Goal: Task Accomplishment & Management: Manage account settings

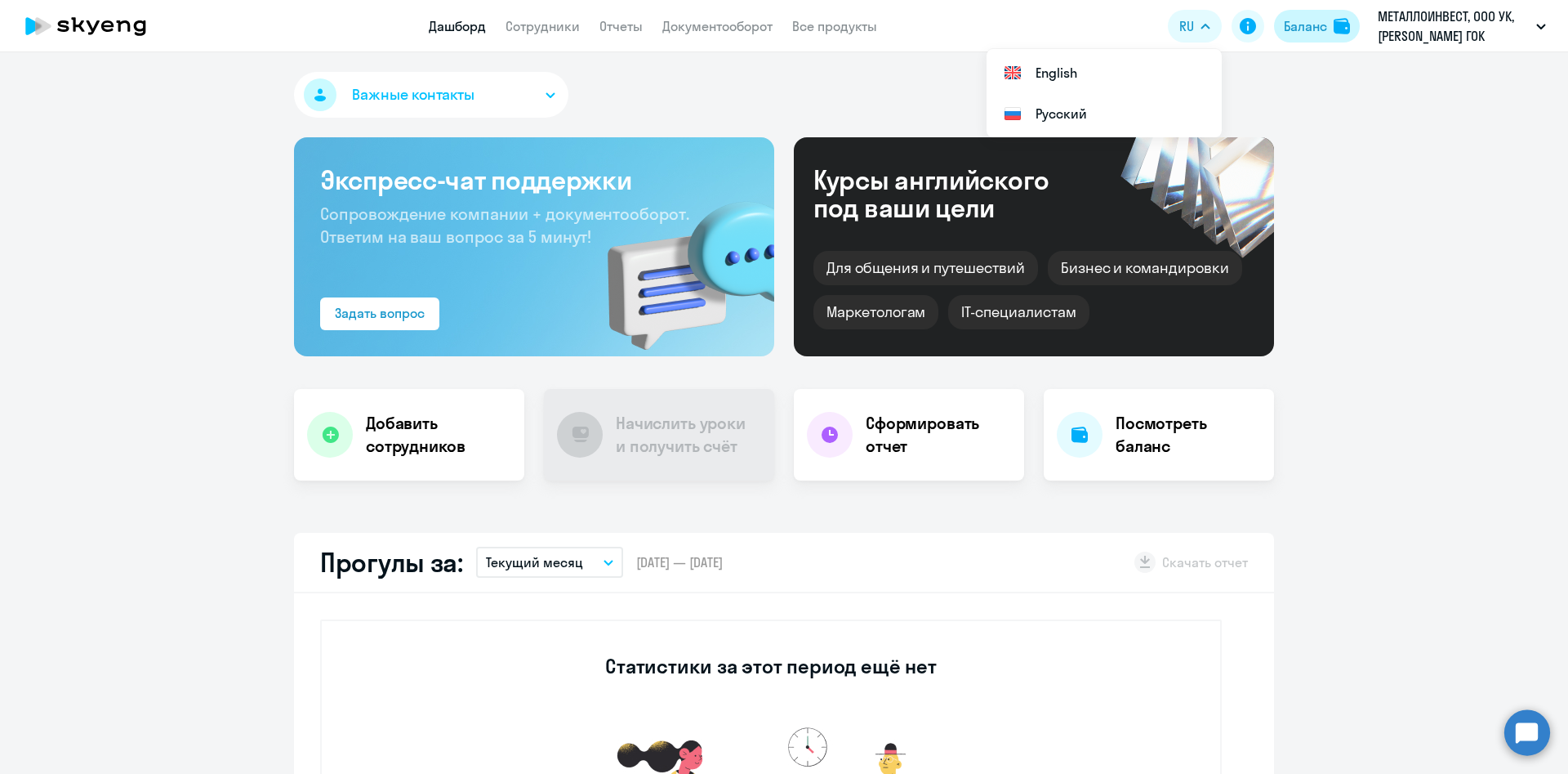
click at [1316, 25] on div "Баланс" at bounding box center [1305, 26] width 43 height 20
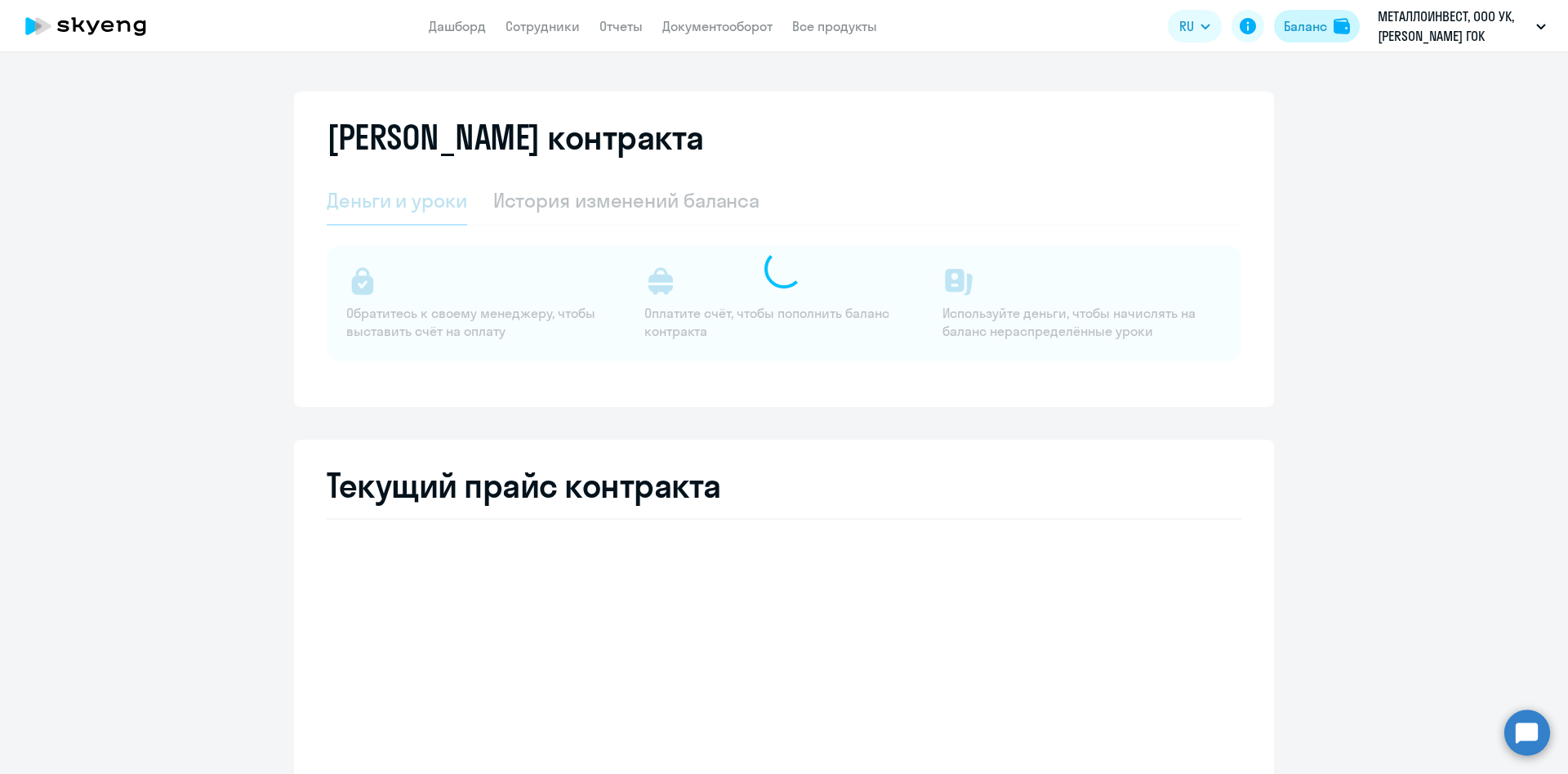
select select "english_adult_not_native_speaker_premium"
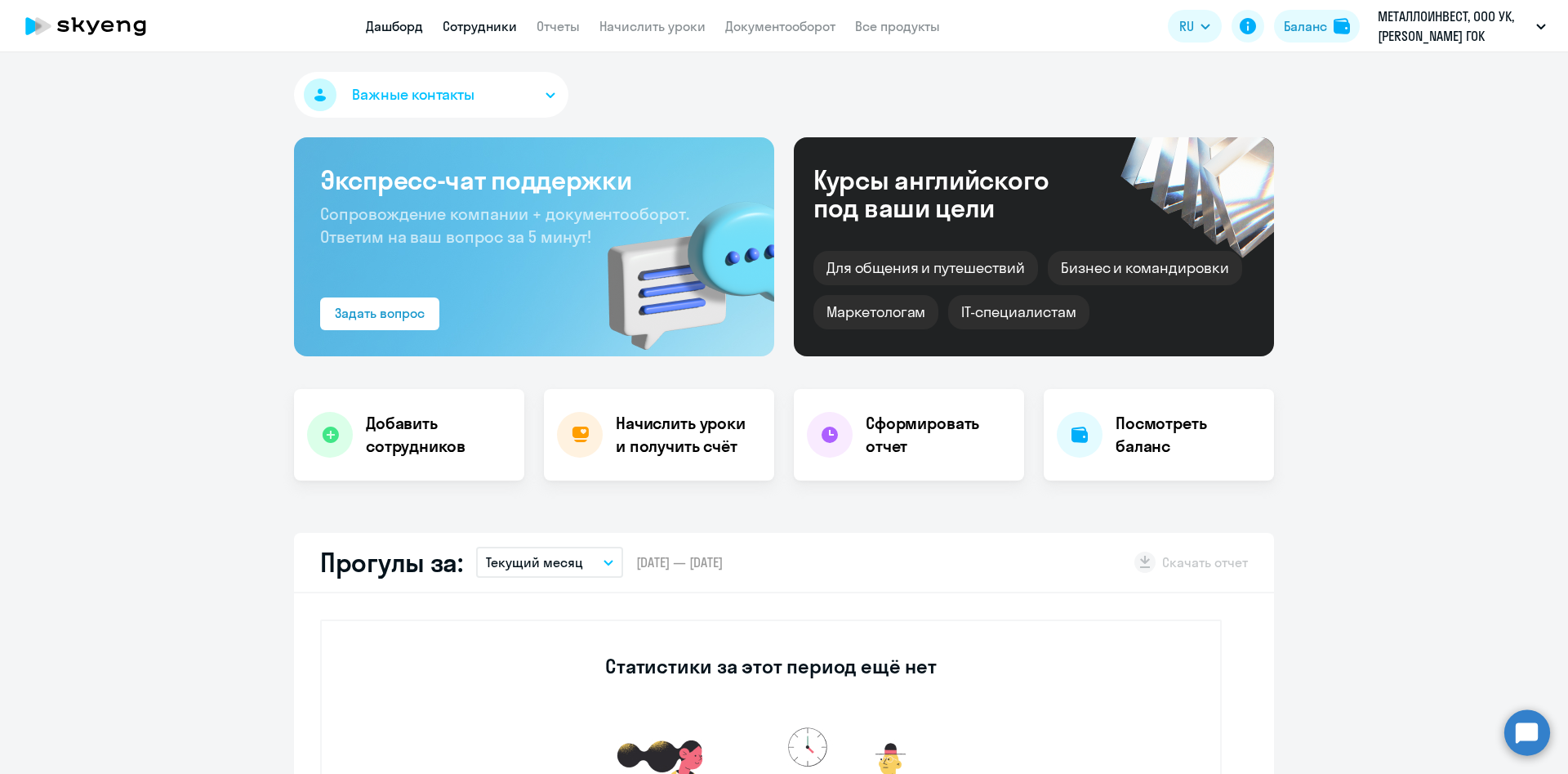
select select "30"
click at [471, 22] on link "Сотрудники" at bounding box center [480, 26] width 74 height 17
select select "30"
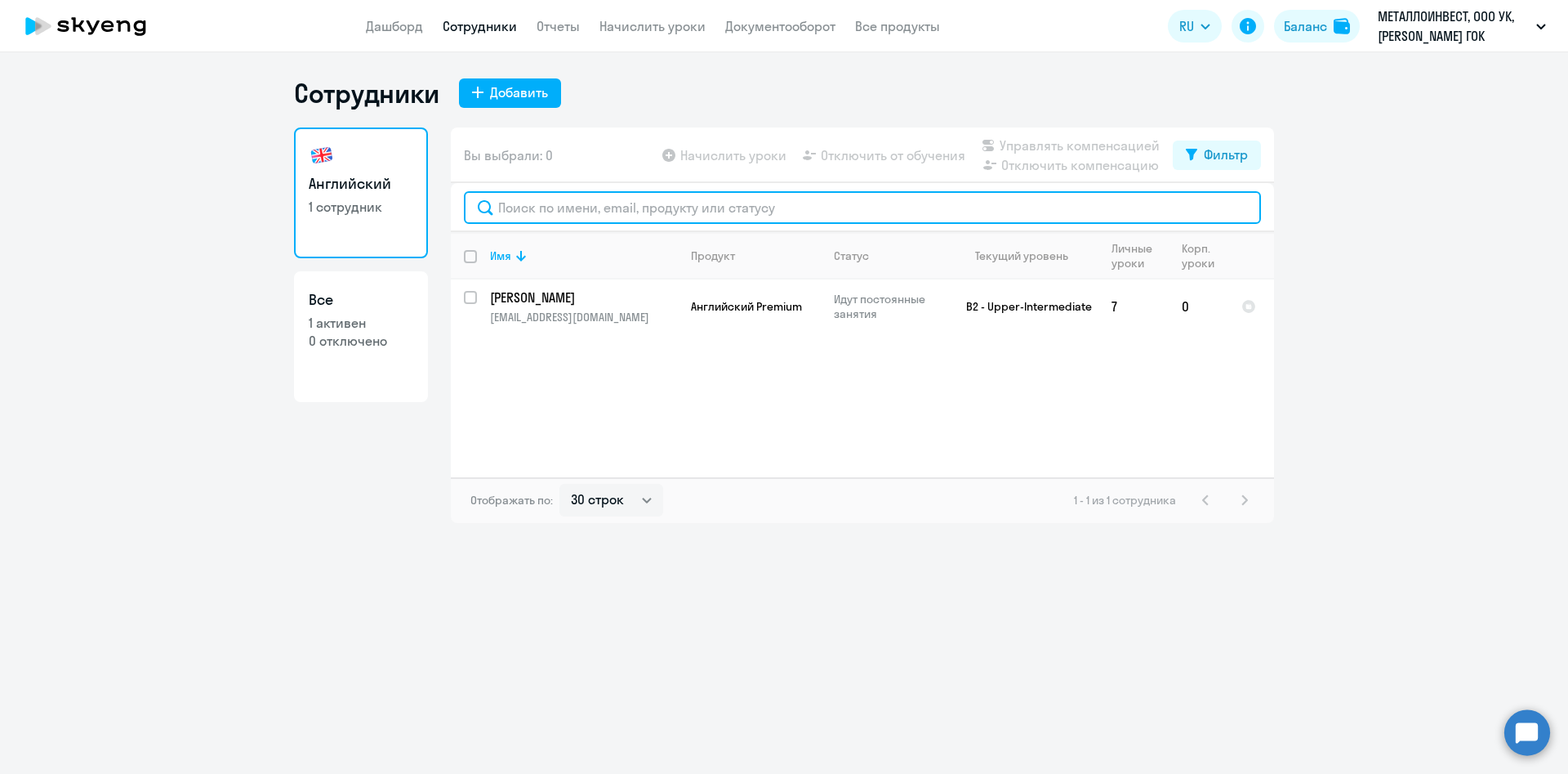
click at [561, 222] on input "text" at bounding box center [862, 208] width 797 height 33
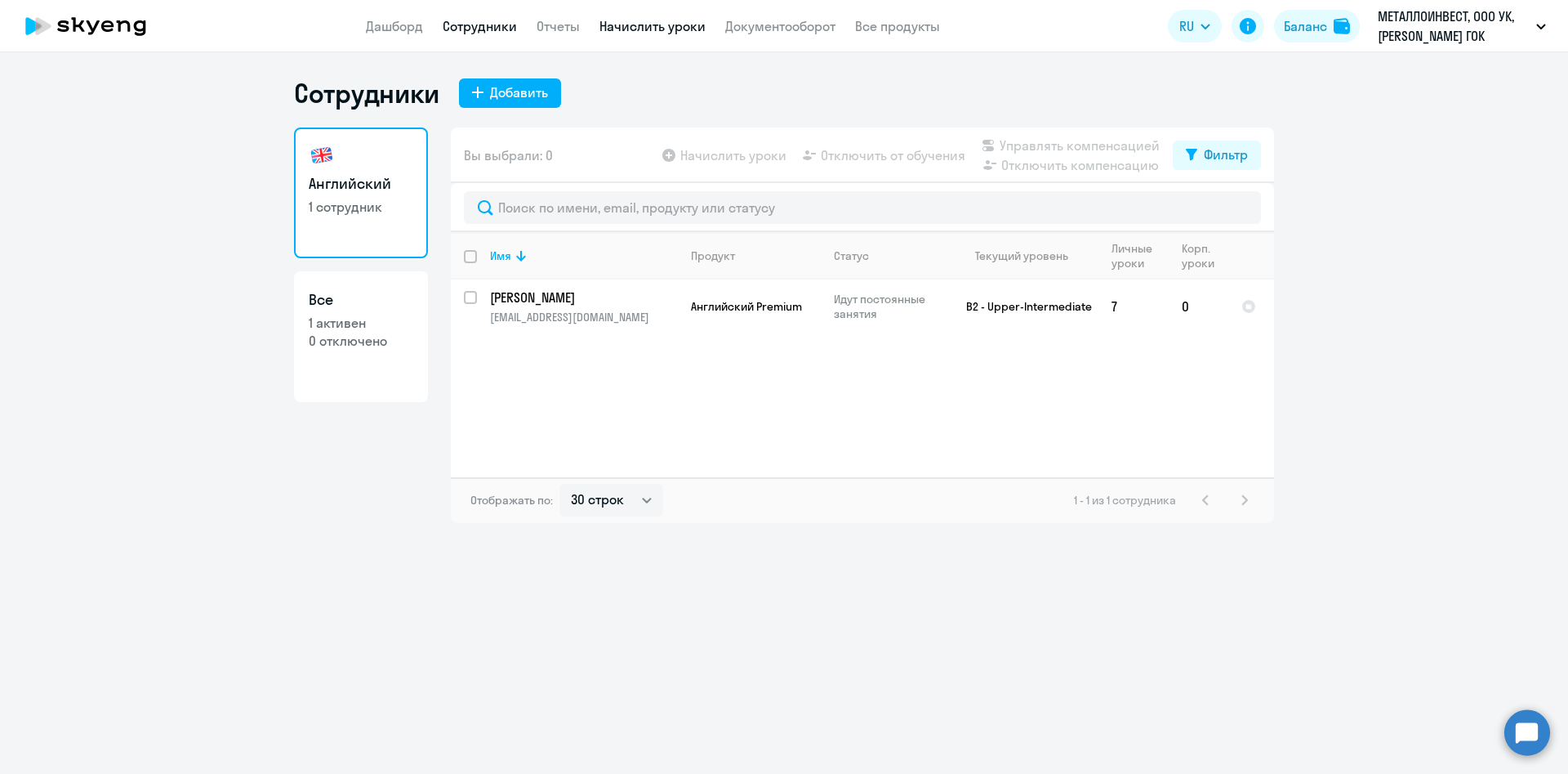
click at [605, 28] on link "Начислить уроки" at bounding box center [652, 26] width 106 height 17
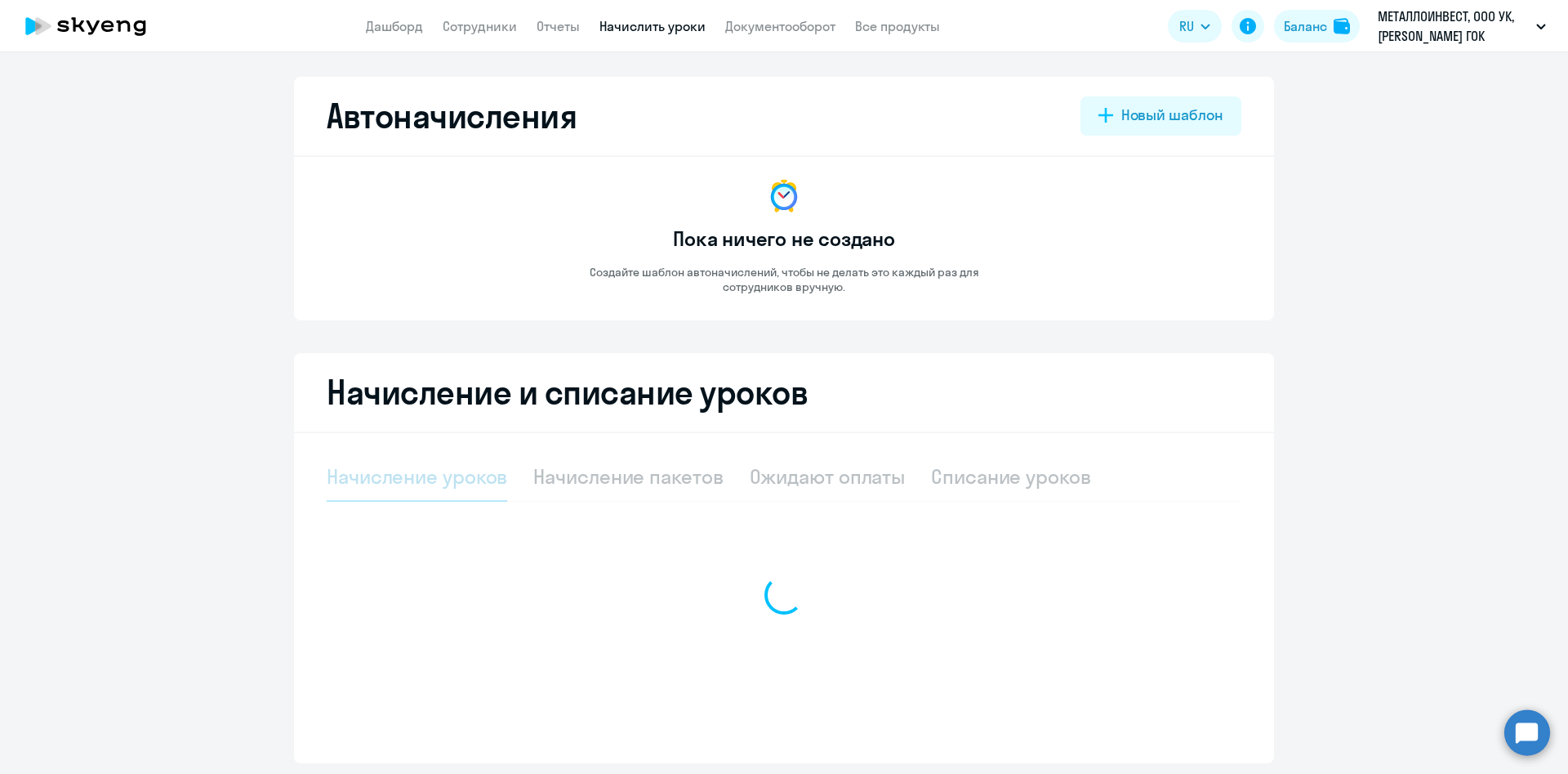
select select "10"
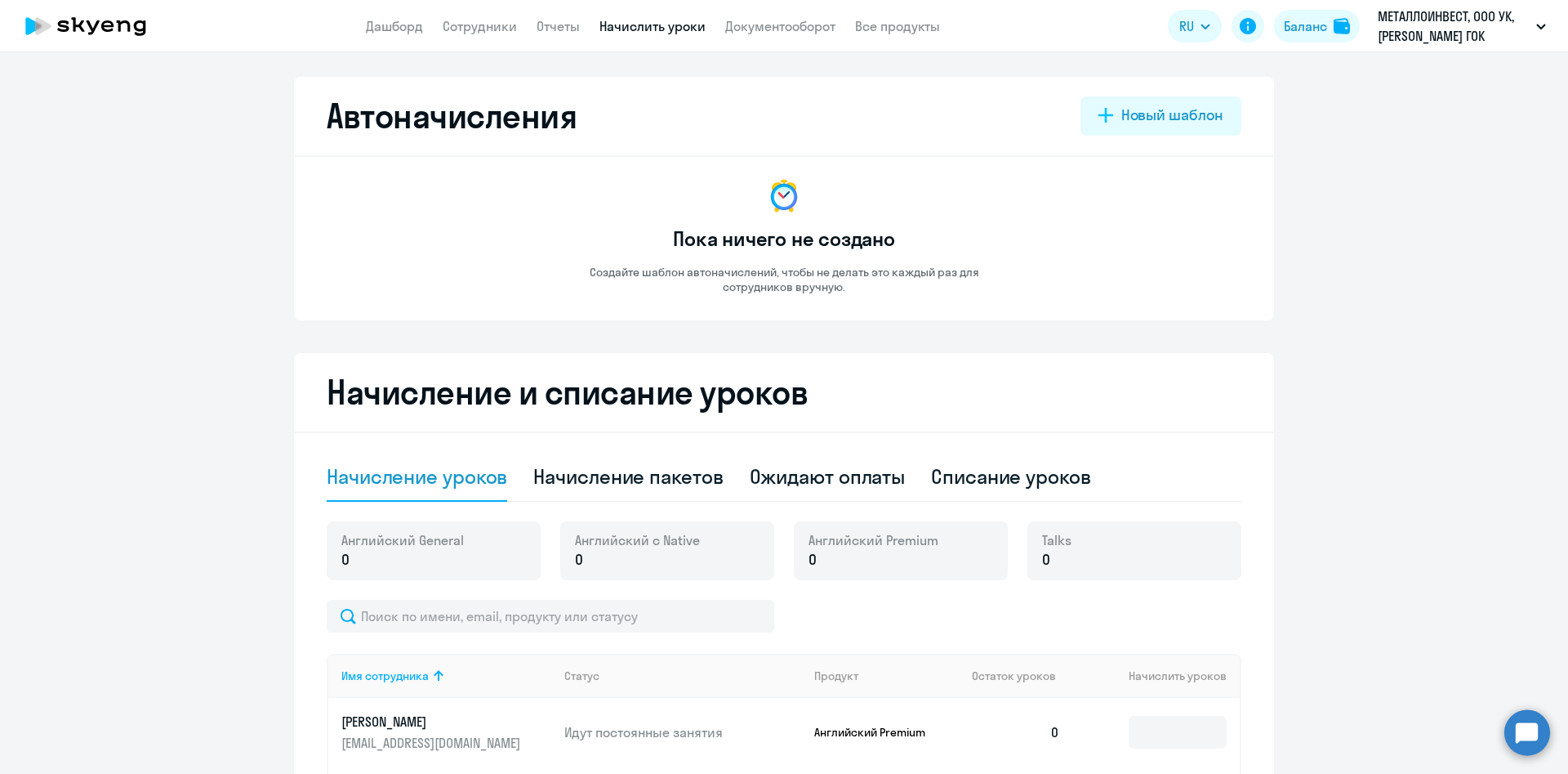
scroll to position [245, 0]
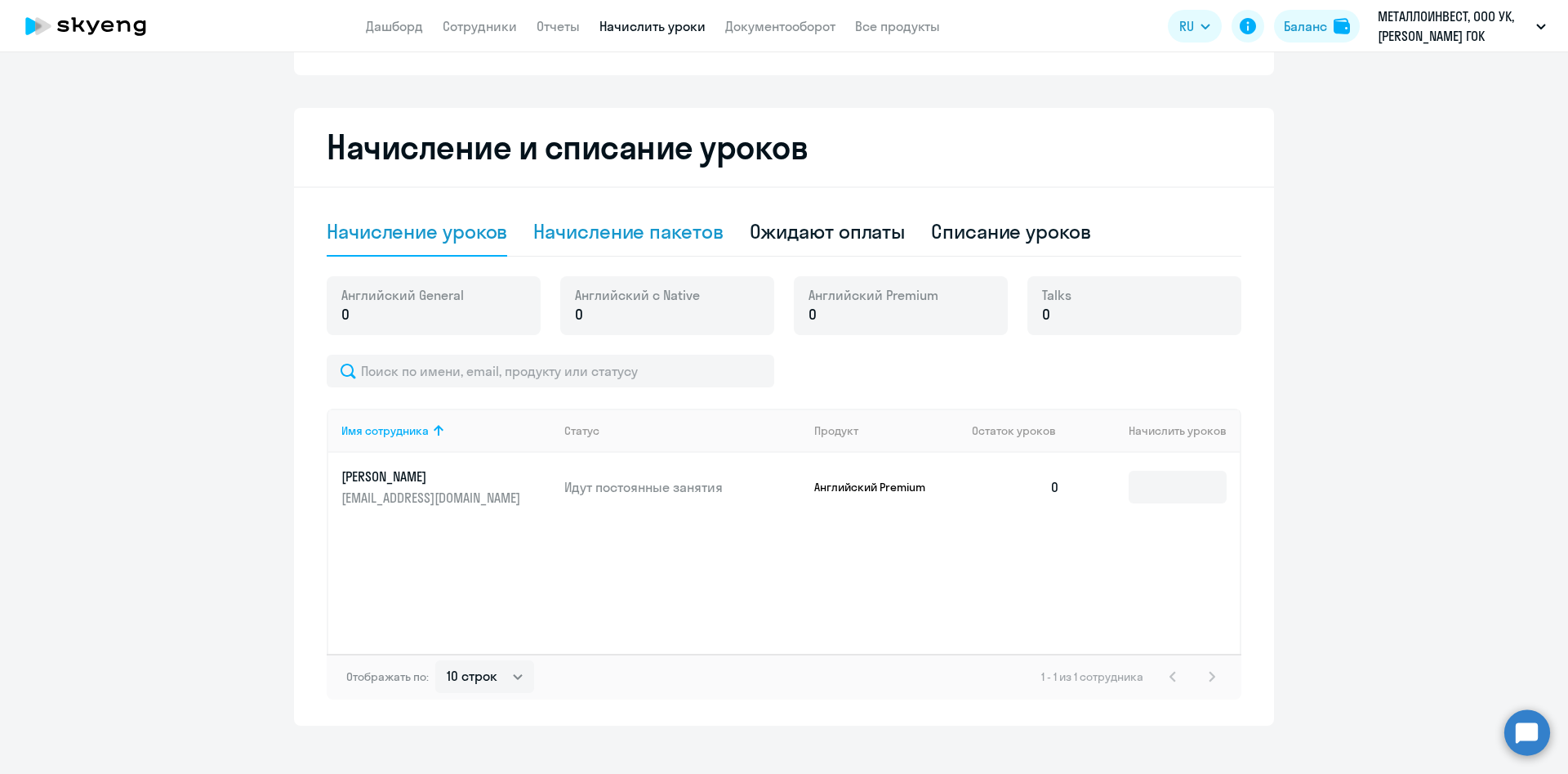
click at [613, 236] on div "Начисление пакетов" at bounding box center [628, 231] width 190 height 26
select select "10"
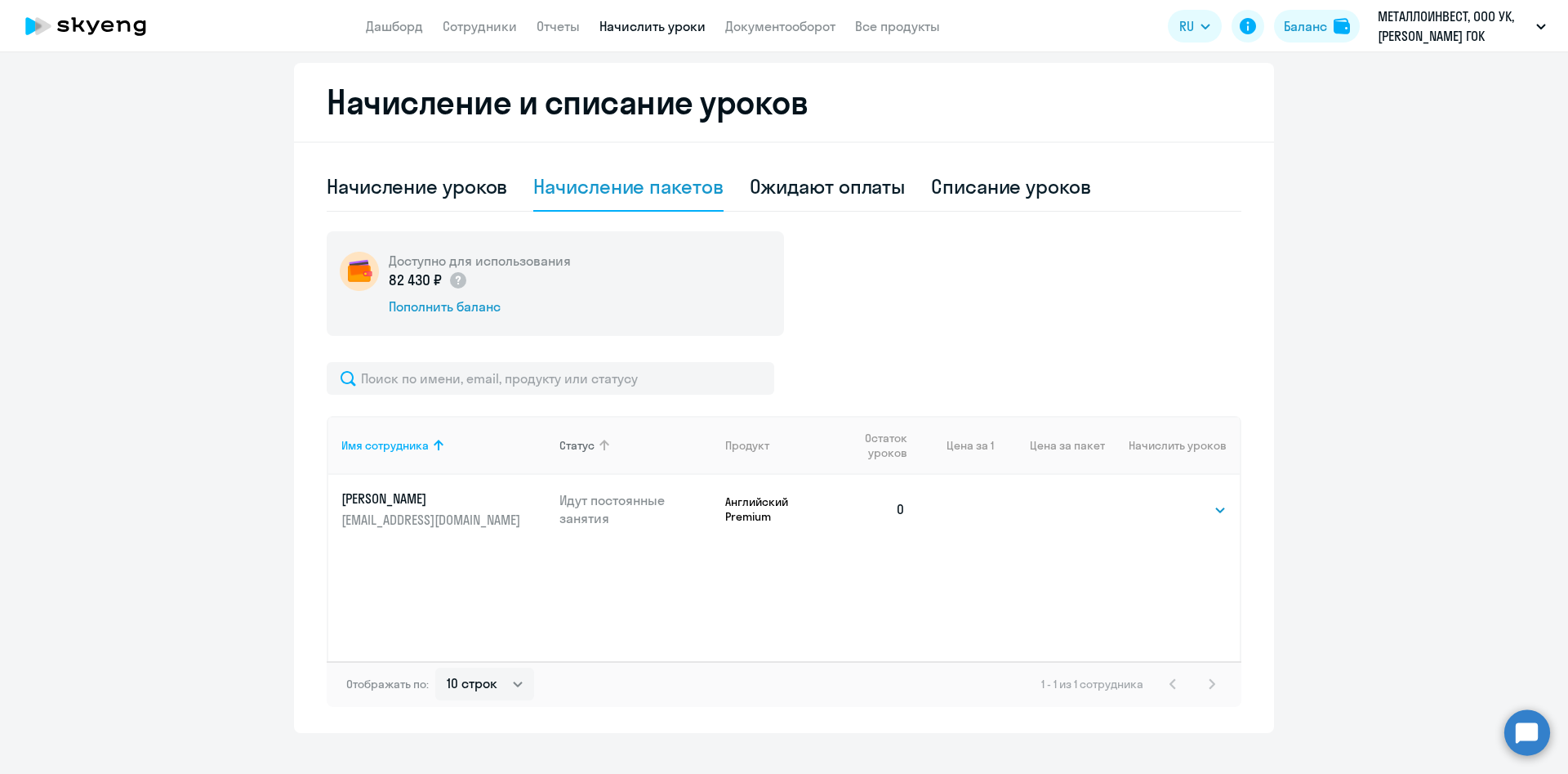
scroll to position [314, 0]
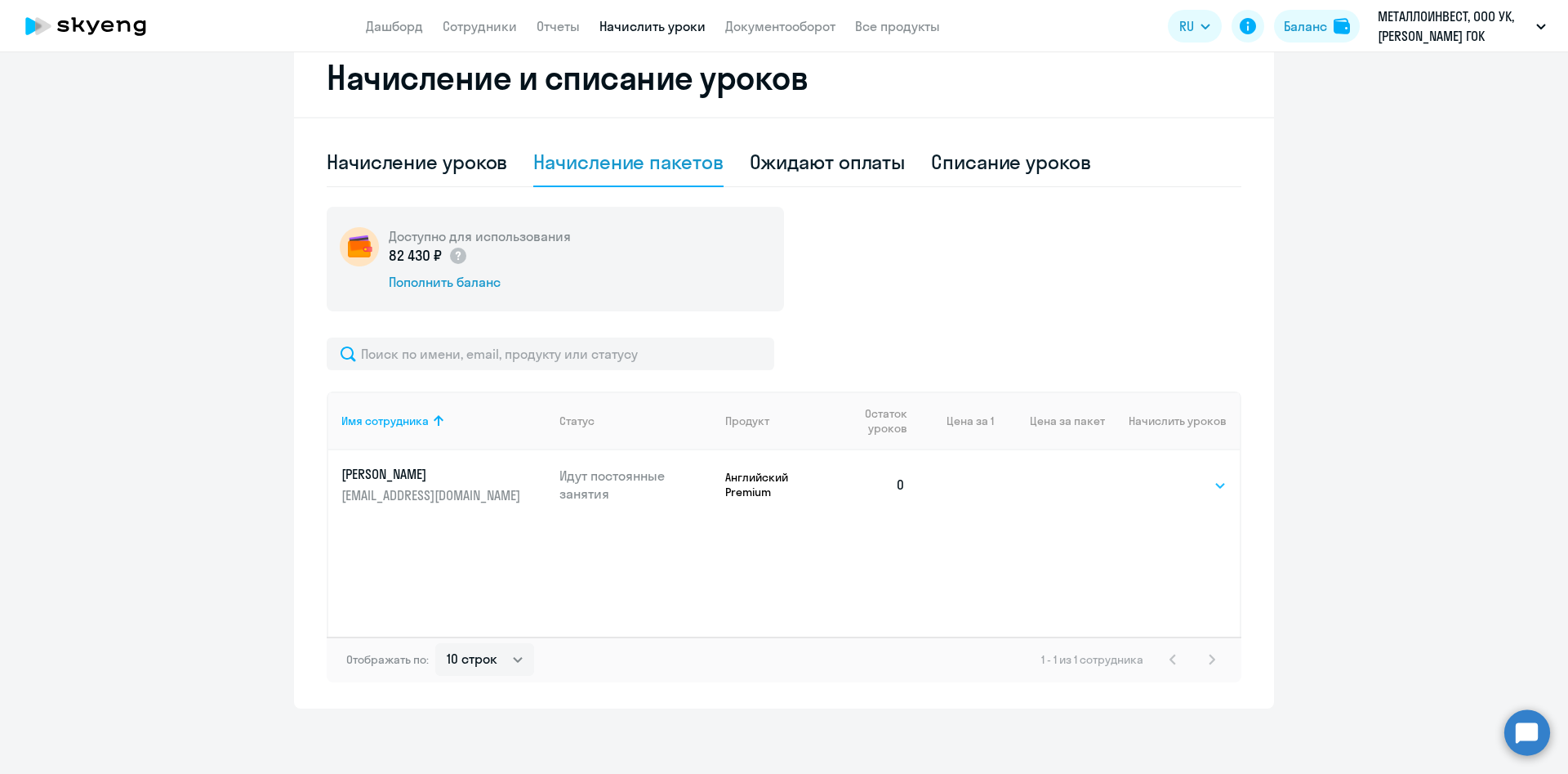
click at [1171, 475] on select "Выбрать 4 8 16 32 64 96 128" at bounding box center [1193, 485] width 67 height 20
select select "32"
click at [1160, 475] on select "Выбрать 4 8 16 32 64 96 128" at bounding box center [1193, 485] width 67 height 20
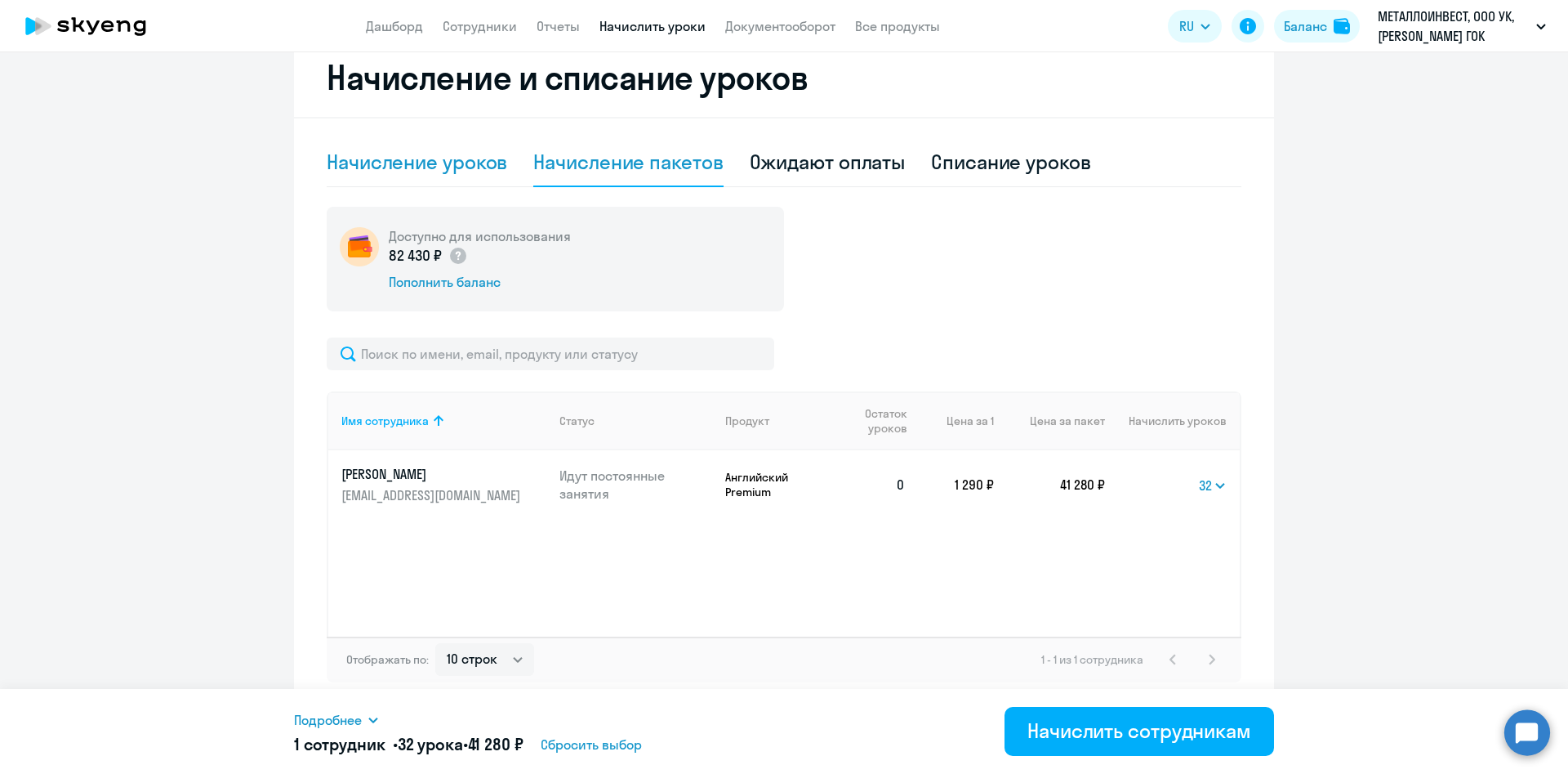
click at [390, 170] on div "Начисление уроков" at bounding box center [417, 162] width 181 height 26
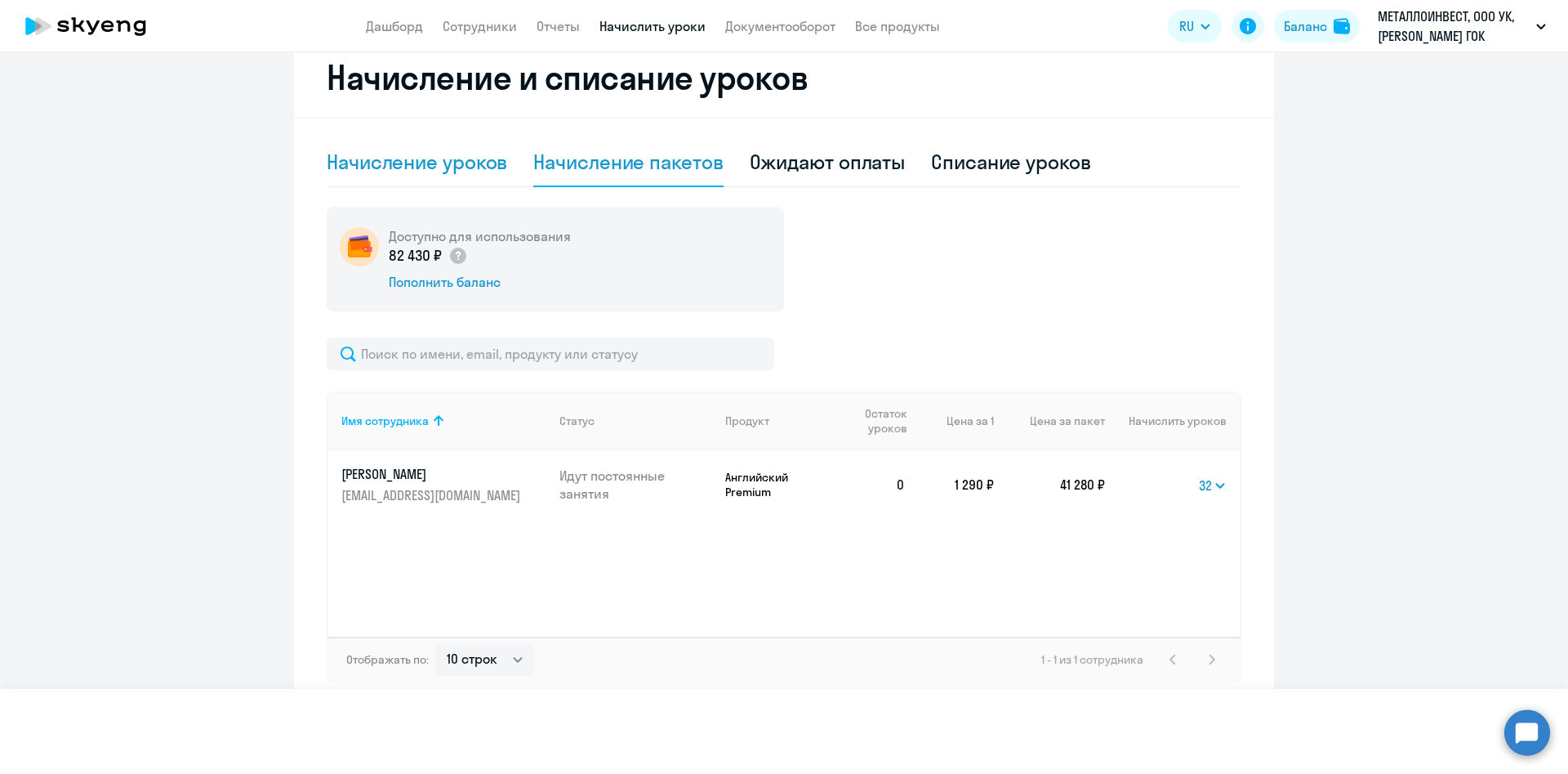
scroll to position [262, 0]
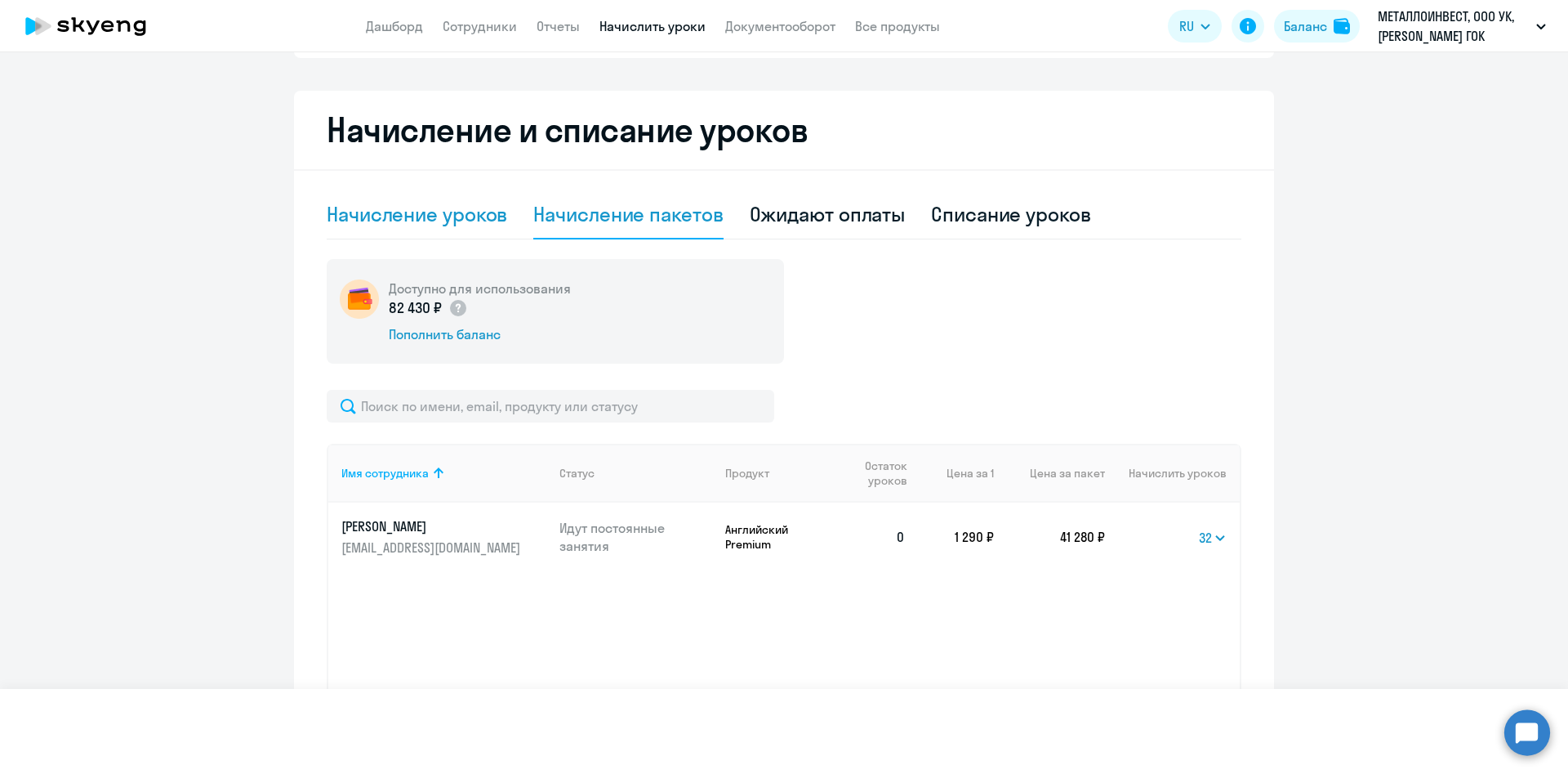
select select "10"
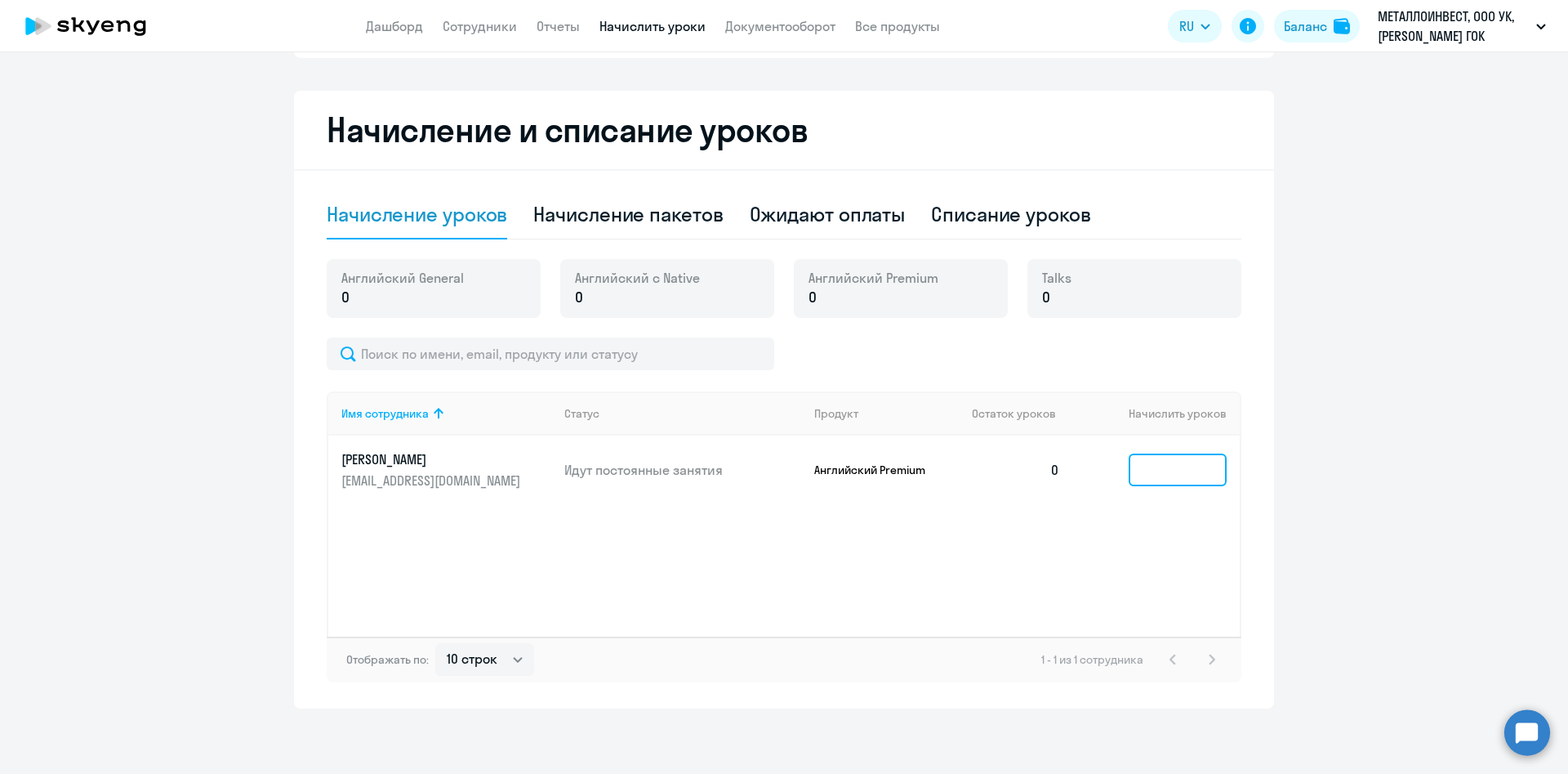
click at [1186, 473] on input at bounding box center [1177, 470] width 98 height 33
click at [542, 211] on div "Начисление пакетов" at bounding box center [628, 215] width 190 height 26
select select "10"
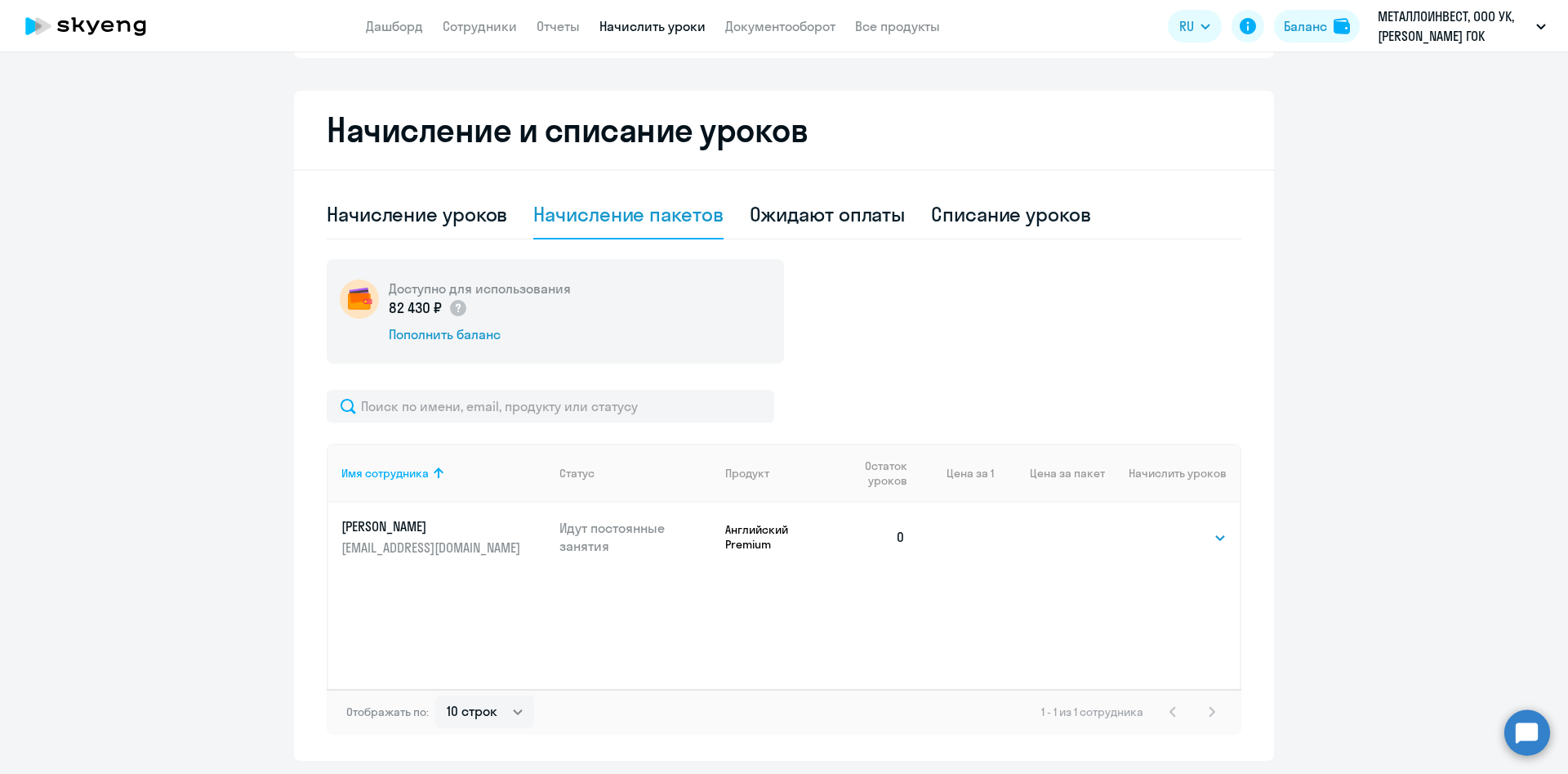
click at [1181, 549] on td "Выбрать 4 8 16 32 64 96 128 Выбрать" at bounding box center [1172, 536] width 134 height 68
click at [1178, 536] on select "Выбрать 4 8 16 32 64 96 128" at bounding box center [1193, 538] width 67 height 20
click at [1160, 528] on select "Выбрать 4 8 16 32 64 96 128" at bounding box center [1193, 538] width 67 height 20
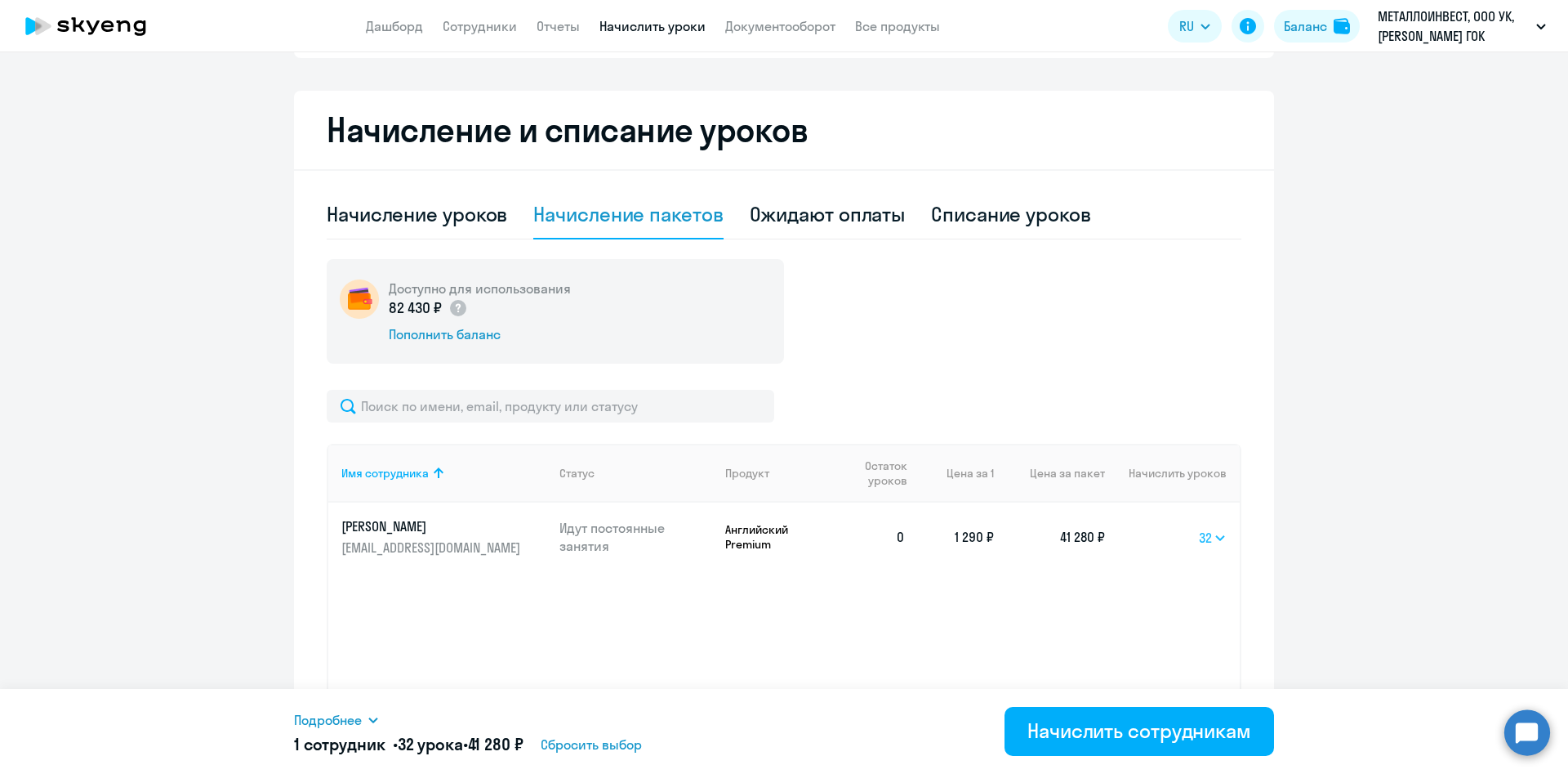
click at [1198, 539] on select "Выбрать 4 8 16 32 64 96 128" at bounding box center [1212, 538] width 28 height 20
click at [1198, 528] on select "Выбрать 4 8 16 32 64 96 128" at bounding box center [1212, 538] width 28 height 20
click at [1198, 541] on select "Выбрать 4 8 16 32 64 96 128" at bounding box center [1212, 538] width 28 height 20
click at [1198, 528] on select "Выбрать 4 8 16 32 64 96 128" at bounding box center [1212, 538] width 28 height 20
click at [1212, 539] on select "Выбрать 4 8 16 32 64 96 128" at bounding box center [1216, 538] width 21 height 20
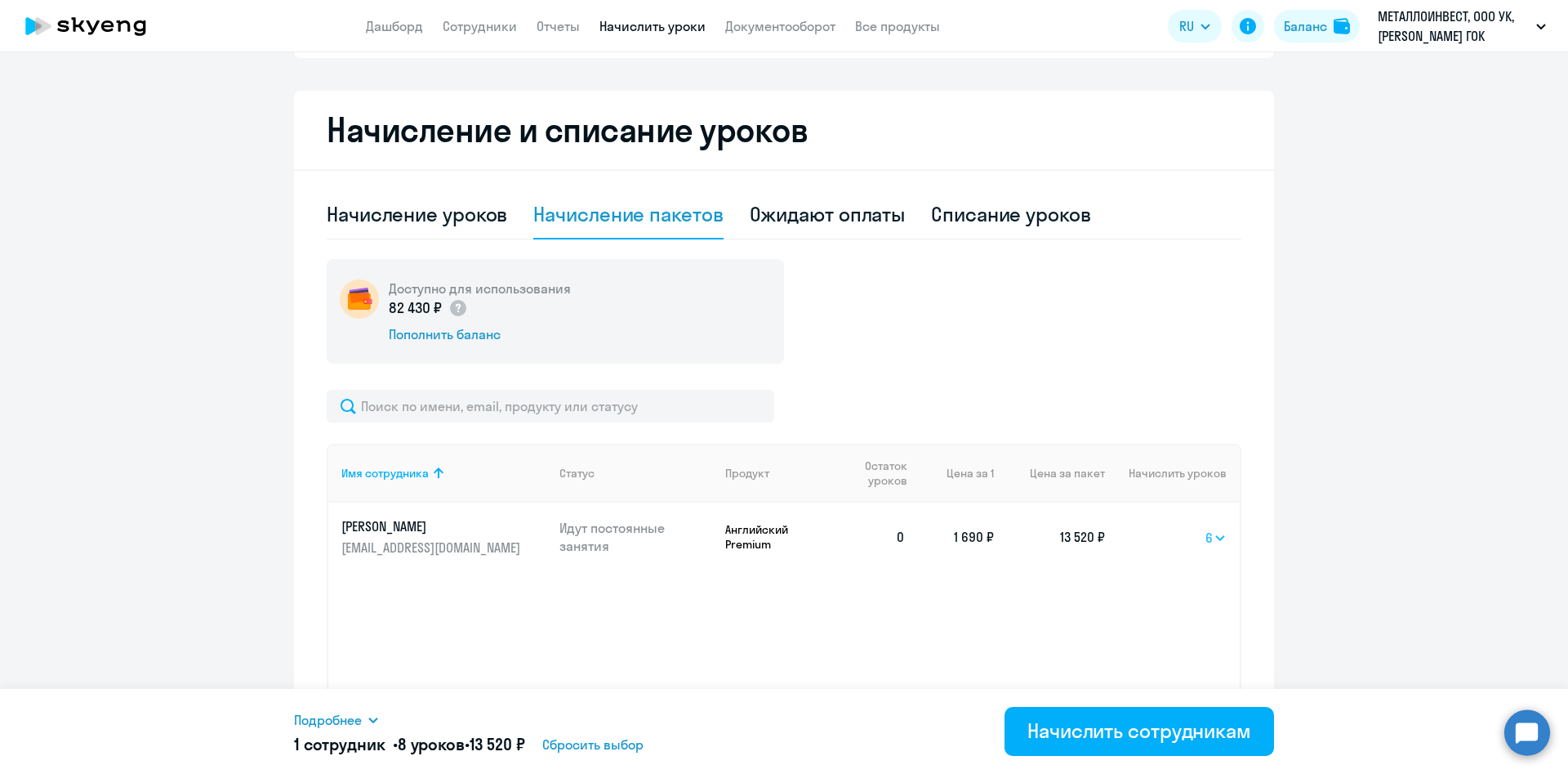
click at [1205, 528] on select "Выбрать 4 8 16 32 64 96 128" at bounding box center [1216, 538] width 21 height 20
click at [1198, 538] on select "Выбрать 4 8 16 32 64 96 128" at bounding box center [1212, 538] width 29 height 20
select select "32"
click at [1198, 528] on select "Выбрать 4 8 16 32 64 96 128" at bounding box center [1212, 538] width 29 height 20
drag, startPoint x: 942, startPoint y: 539, endPoint x: 1041, endPoint y: 539, distance: 99.0
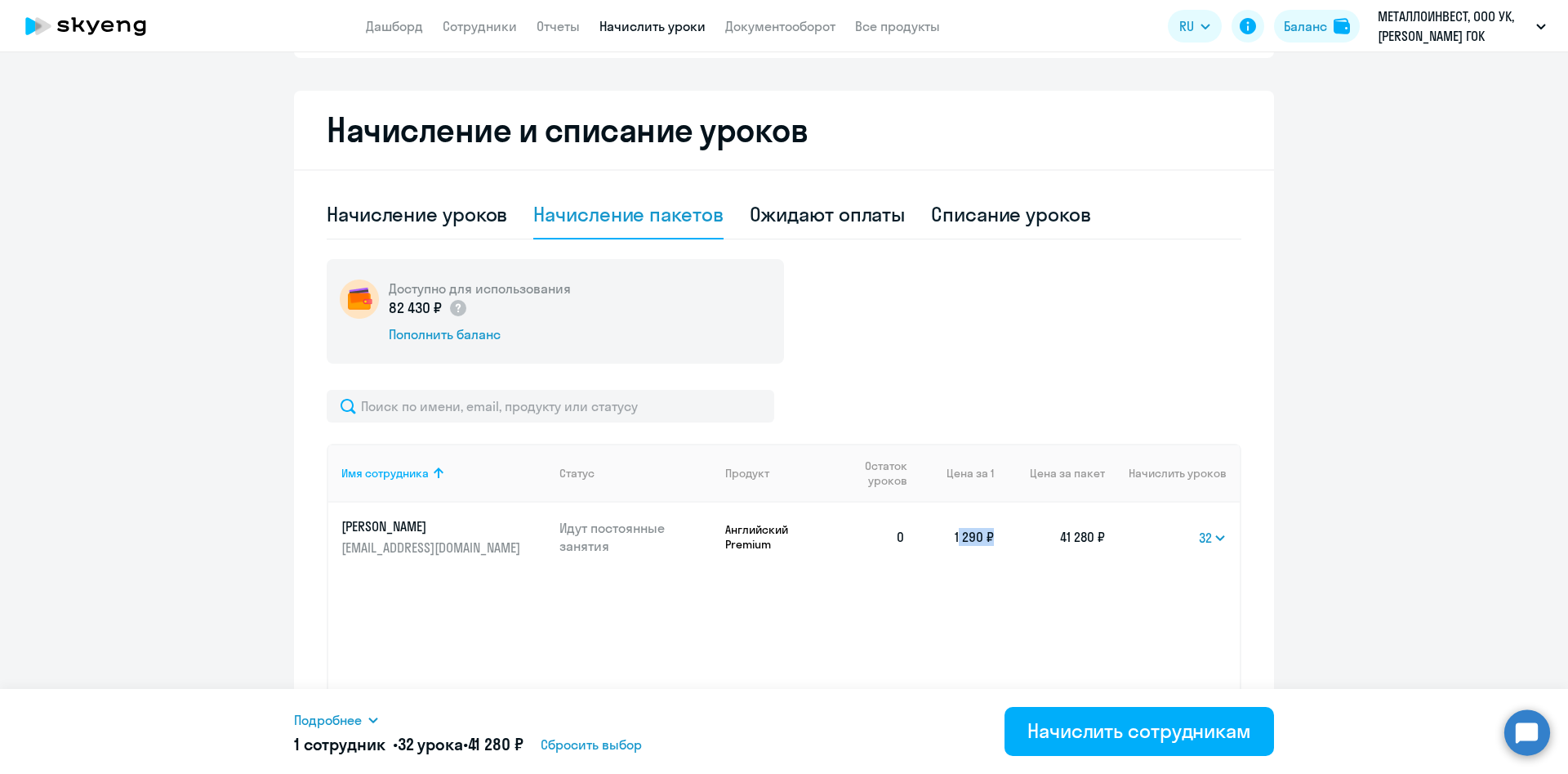
click at [1019, 537] on tr "[PERSON_NAME] [EMAIL_ADDRESS][DOMAIN_NAME] Идут постоянные занятия Английский P…" at bounding box center [784, 536] width 911 height 68
click at [1057, 537] on td "41 280 ₽" at bounding box center [1049, 536] width 111 height 68
drag, startPoint x: 1050, startPoint y: 537, endPoint x: 1048, endPoint y: 413, distance: 124.0
click at [1113, 539] on tr "[PERSON_NAME] [EMAIL_ADDRESS][DOMAIN_NAME] Идут постоянные занятия Английский P…" at bounding box center [784, 536] width 911 height 68
copy td "41 280 ₽"
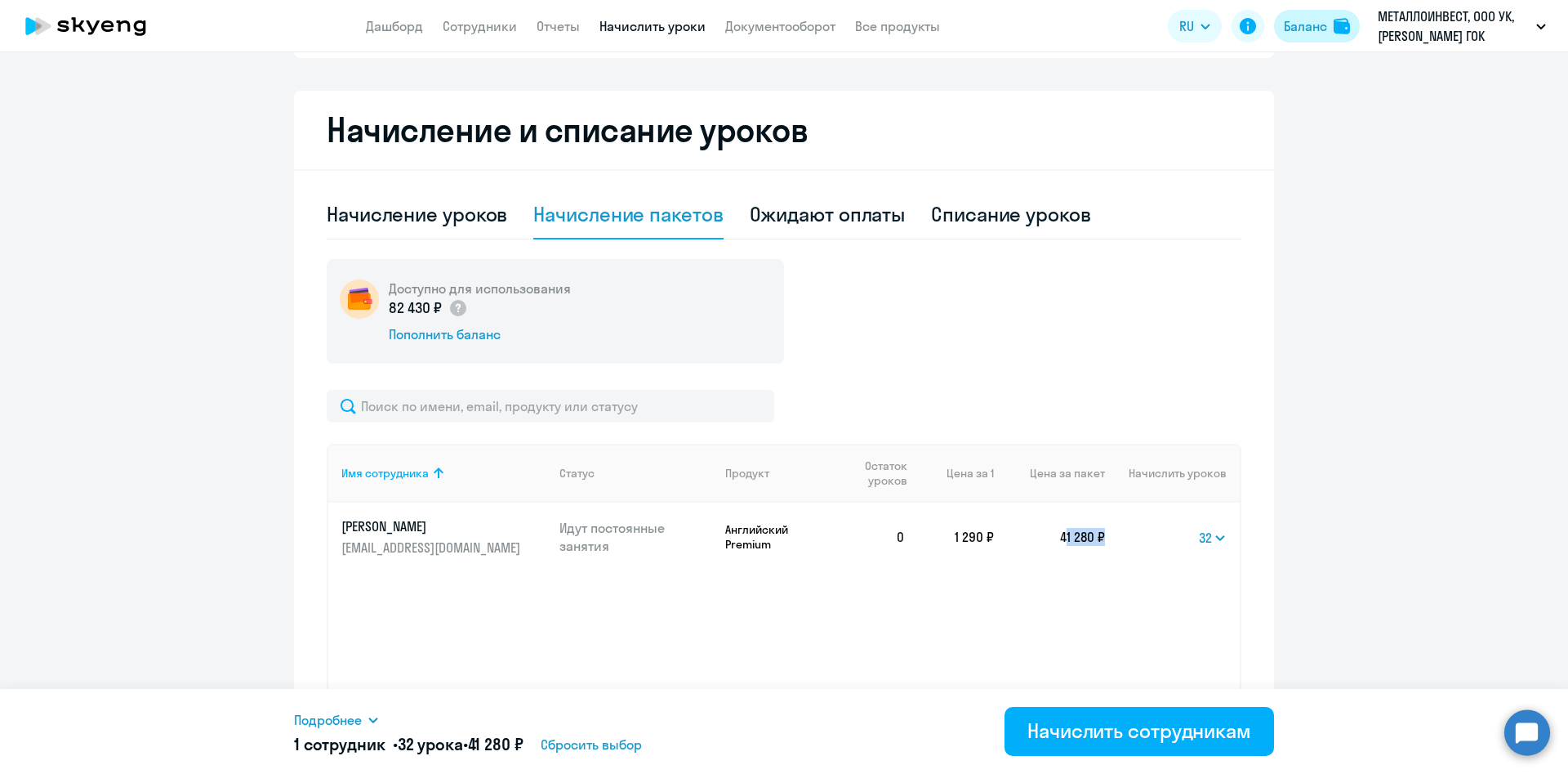
click at [1302, 20] on div "Баланс" at bounding box center [1305, 26] width 43 height 20
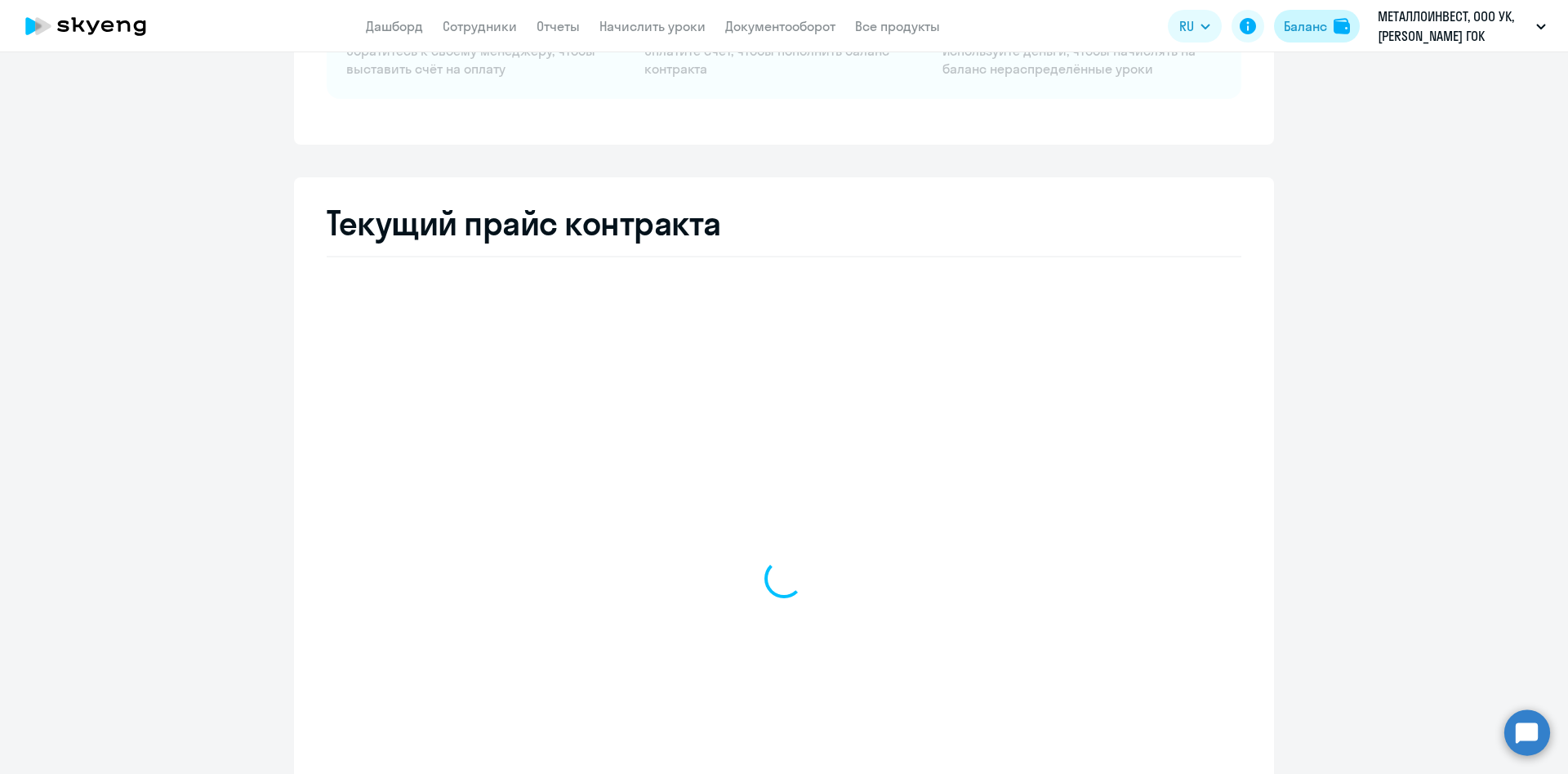
select select "english_adult_not_native_speaker_premium"
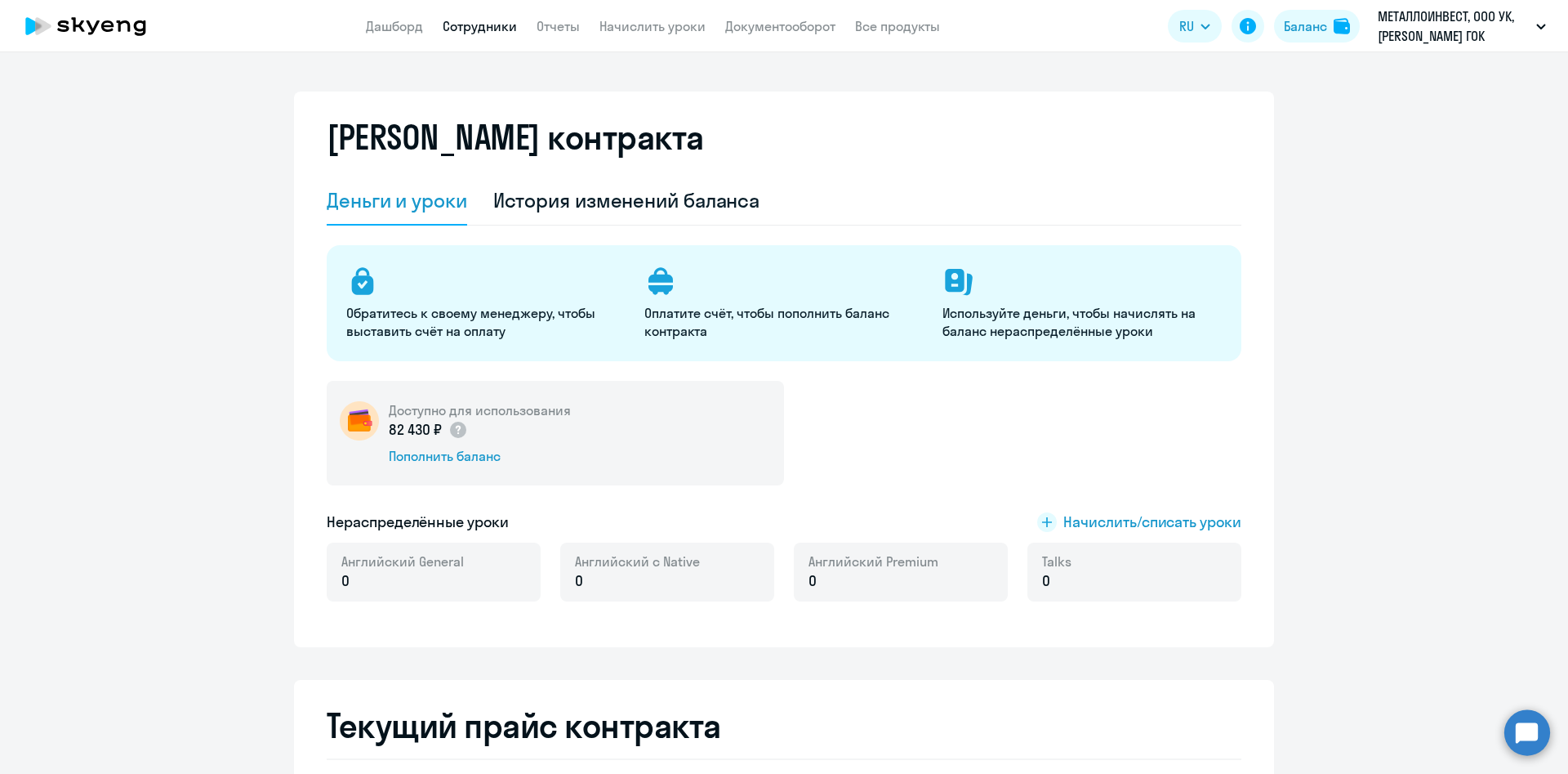
click at [481, 23] on link "Сотрудники" at bounding box center [480, 26] width 74 height 17
select select "30"
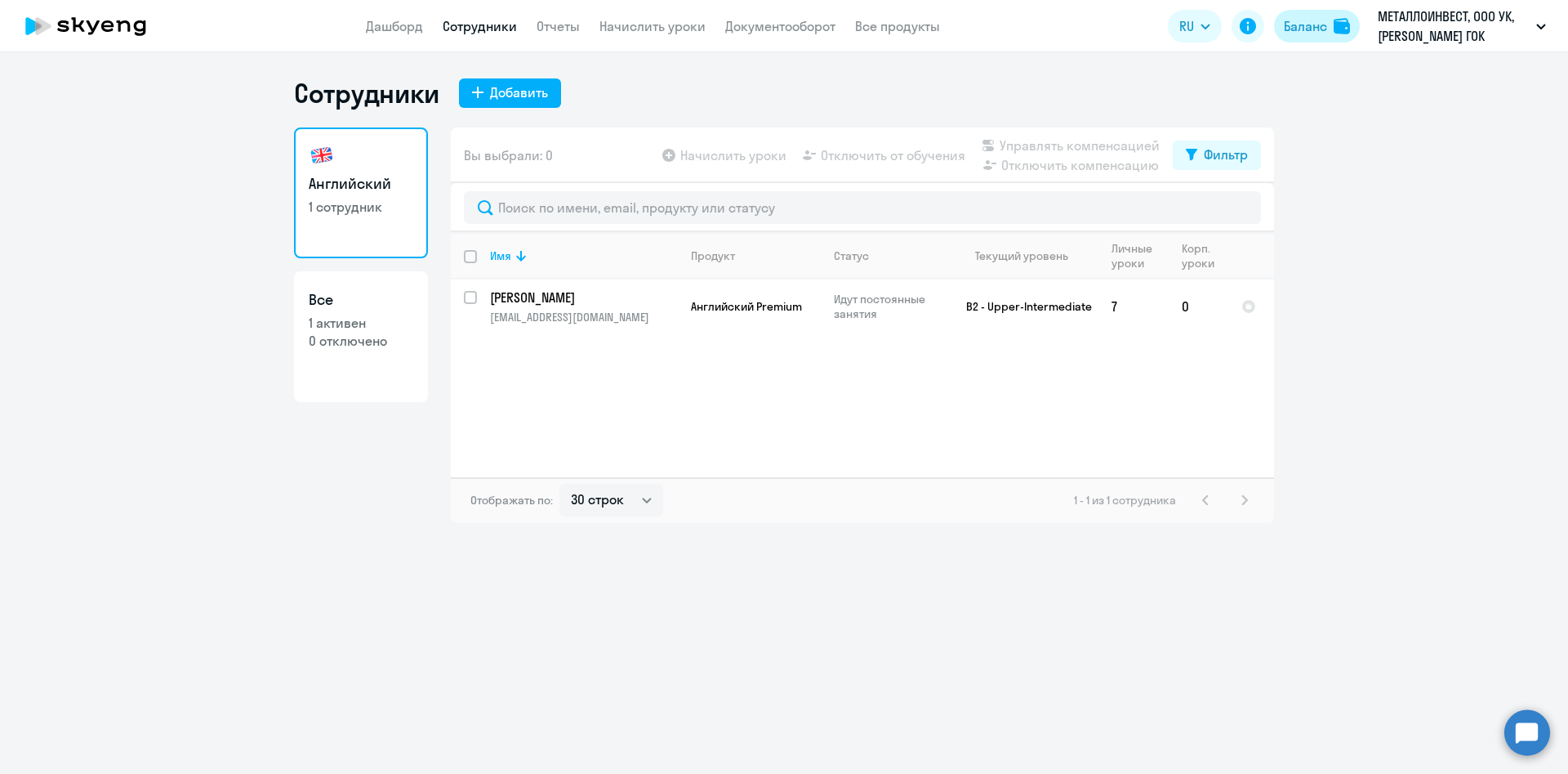
click at [1300, 31] on div "Баланс" at bounding box center [1305, 26] width 43 height 20
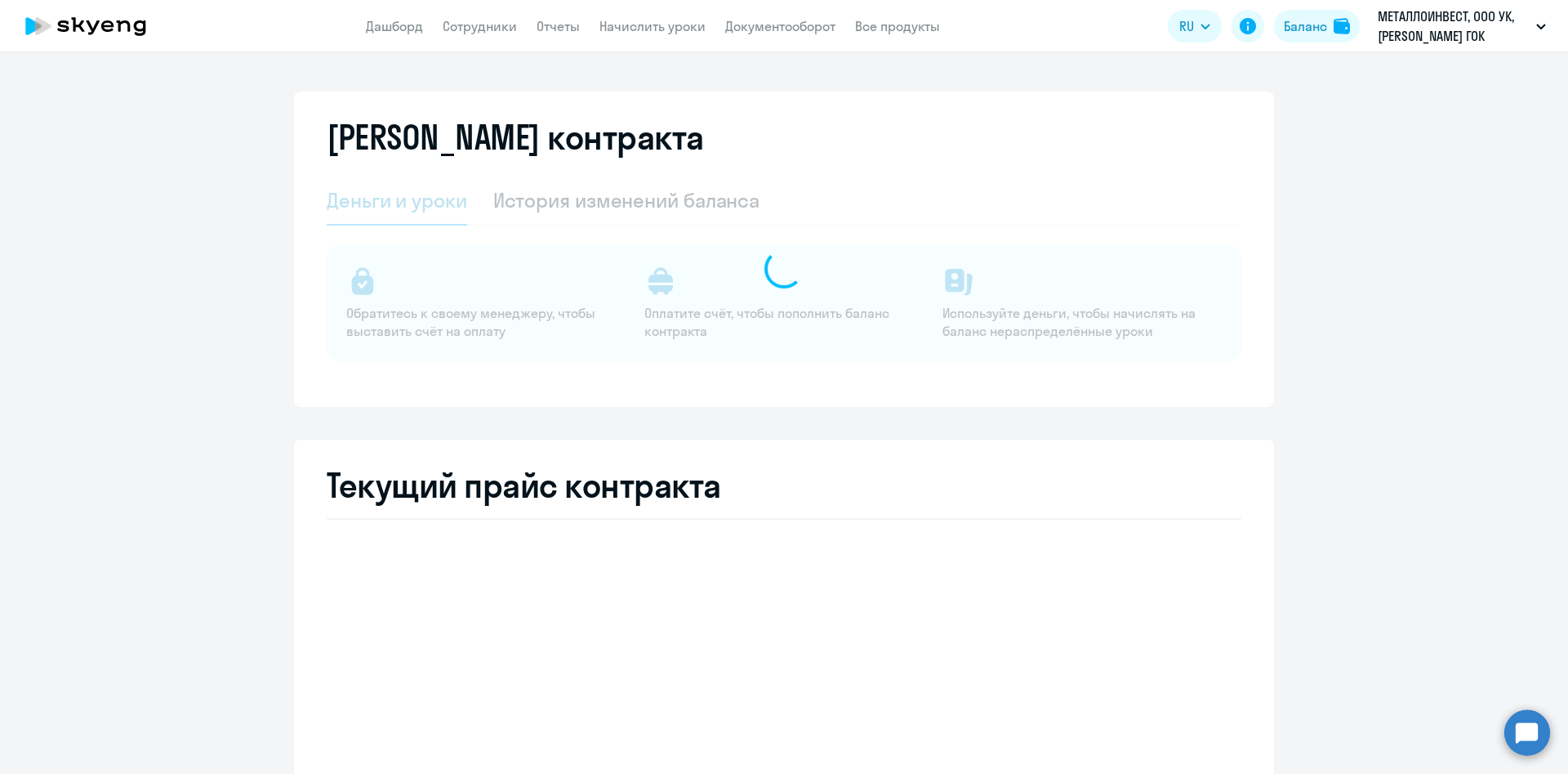
select select "english_adult_not_native_speaker_premium"
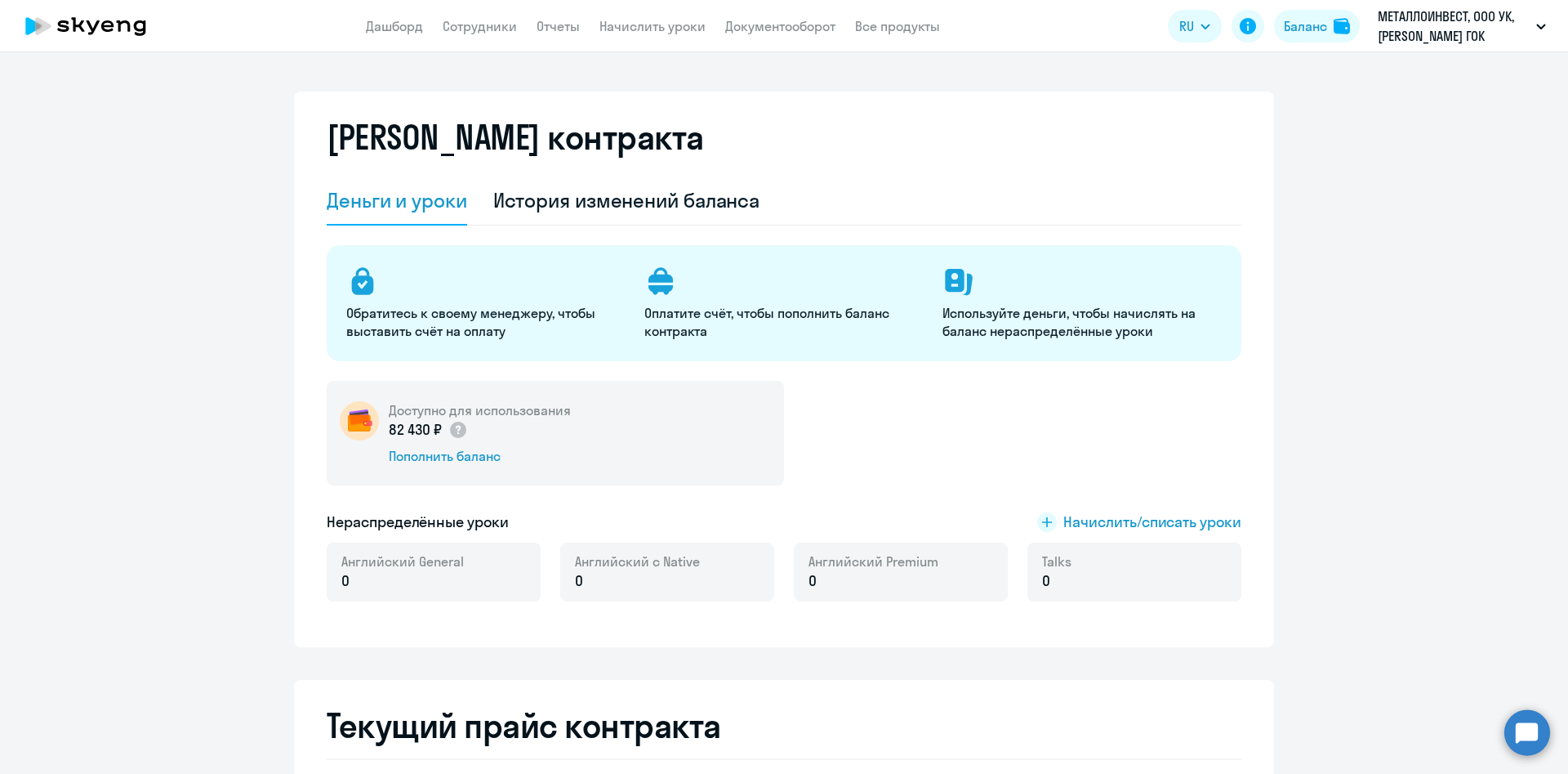
click at [410, 432] on p "82 430 ₽" at bounding box center [428, 430] width 79 height 21
copy p "82 430 ₽"
click at [440, 574] on p "0" at bounding box center [403, 581] width 123 height 21
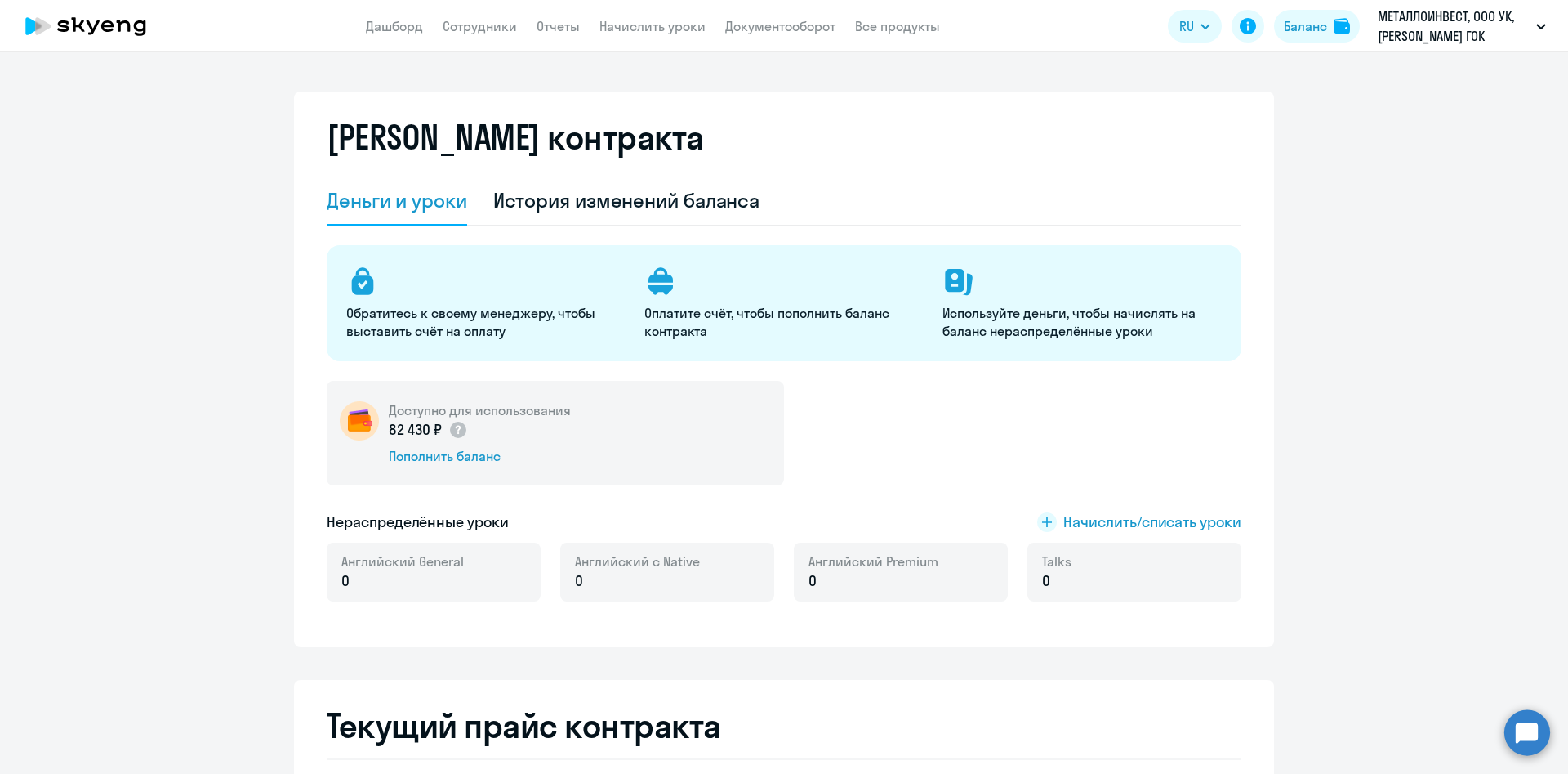
click at [423, 595] on div "Английский General 0" at bounding box center [433, 571] width 214 height 59
click at [633, 30] on link "Начислить уроки" at bounding box center [652, 26] width 106 height 17
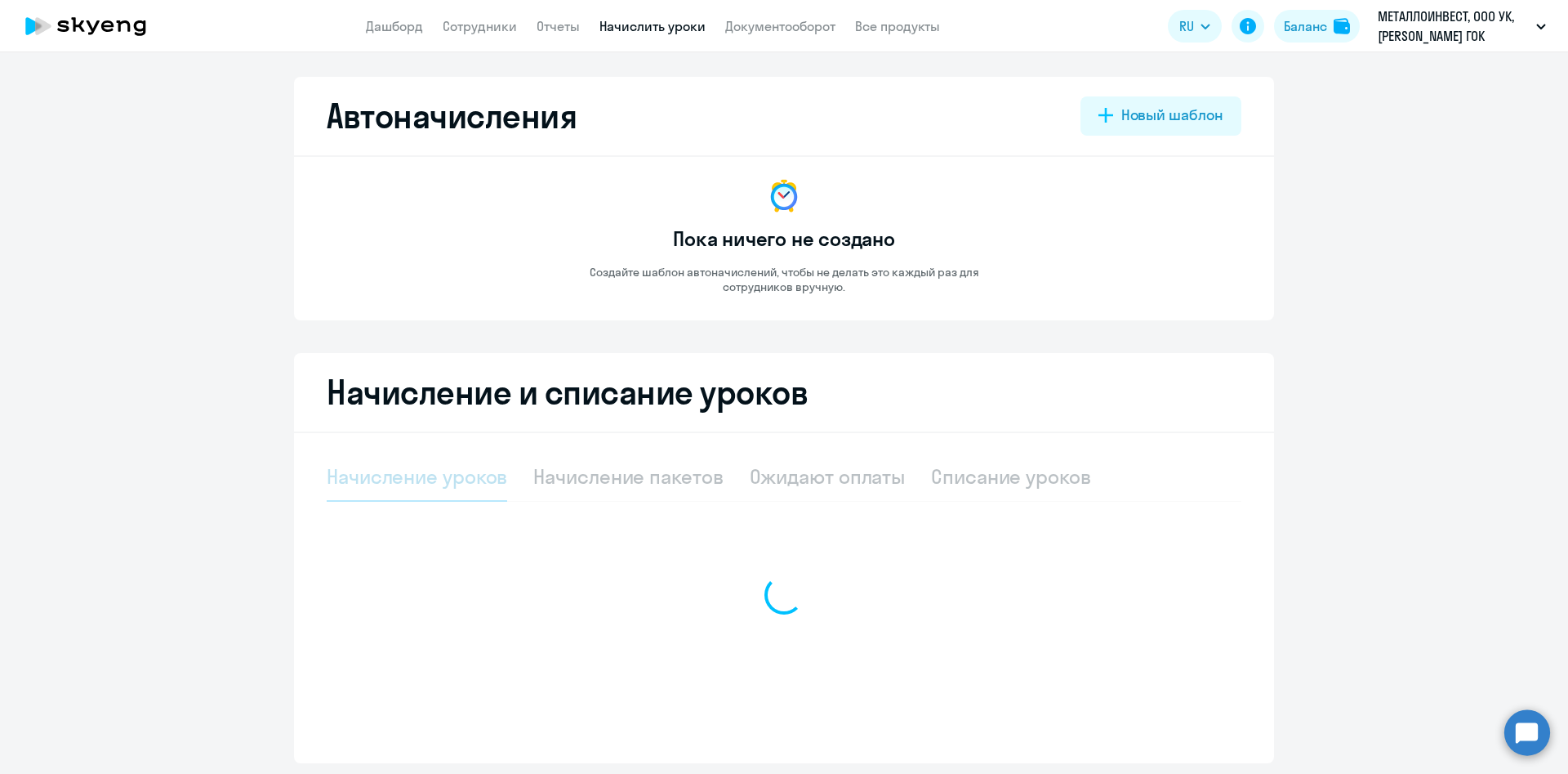
select select "10"
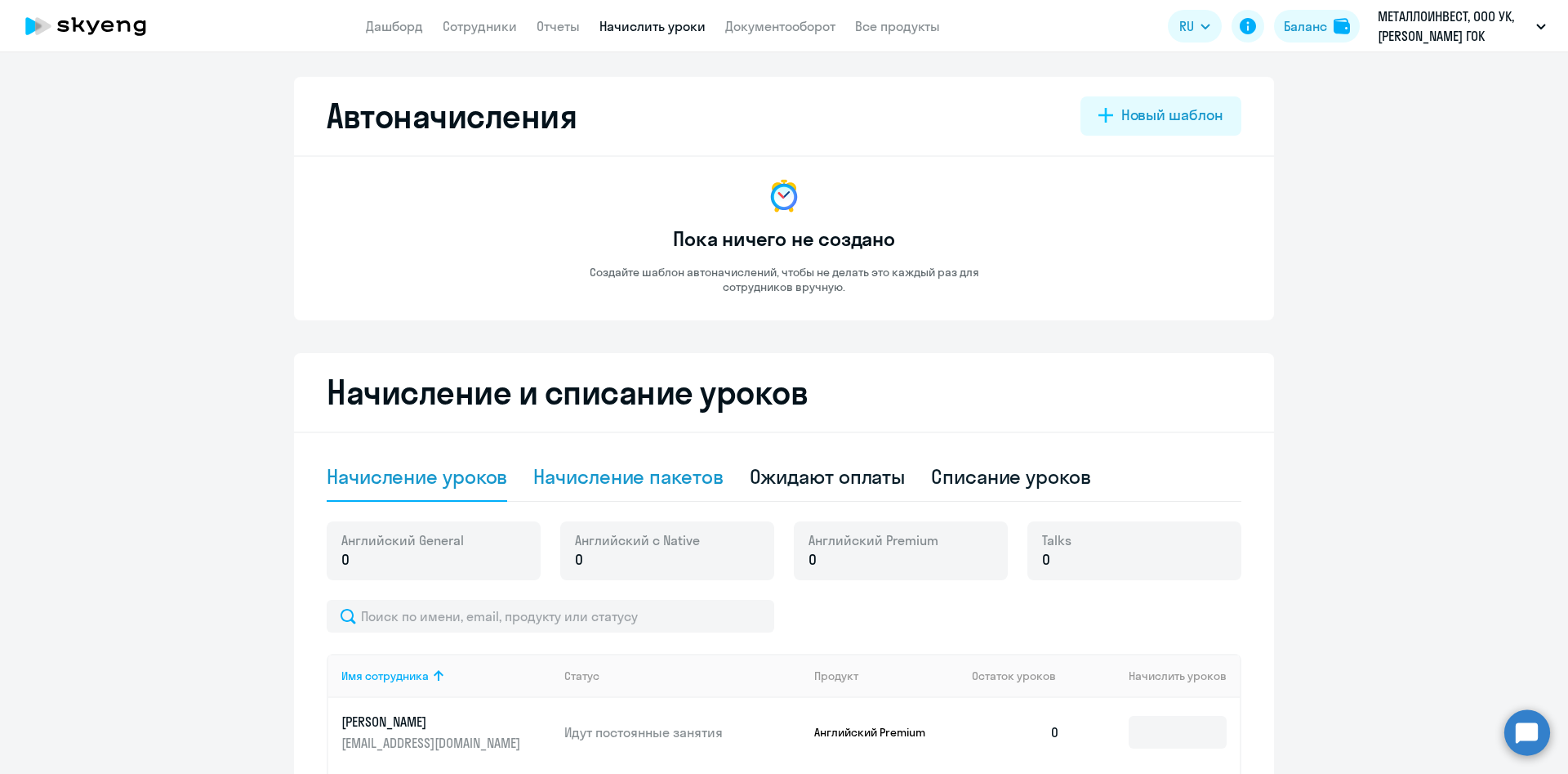
click at [660, 473] on div "Начисление пакетов" at bounding box center [628, 476] width 190 height 26
select select "10"
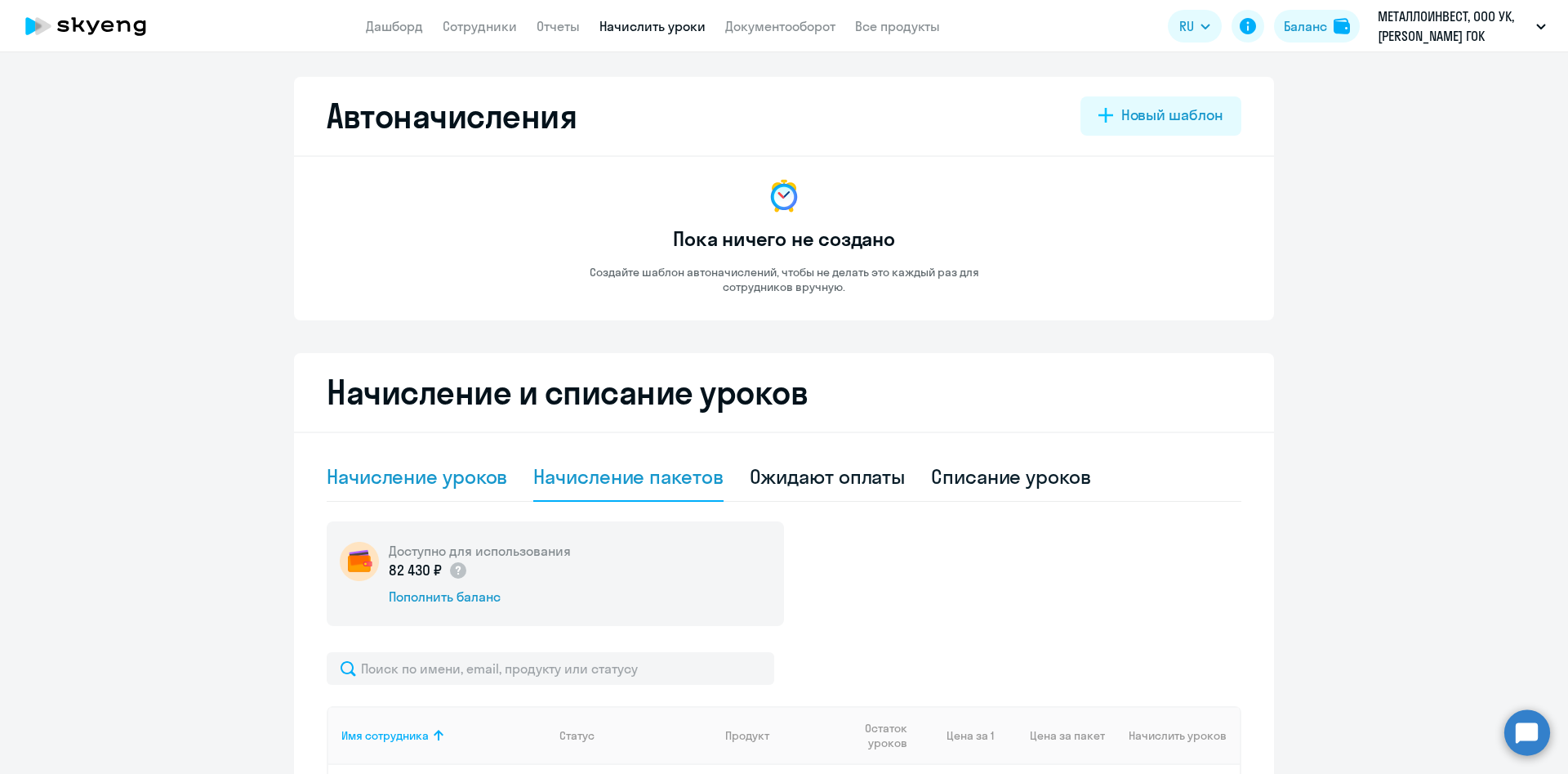
click at [456, 474] on div "Начисление уроков" at bounding box center [417, 476] width 181 height 26
select select "10"
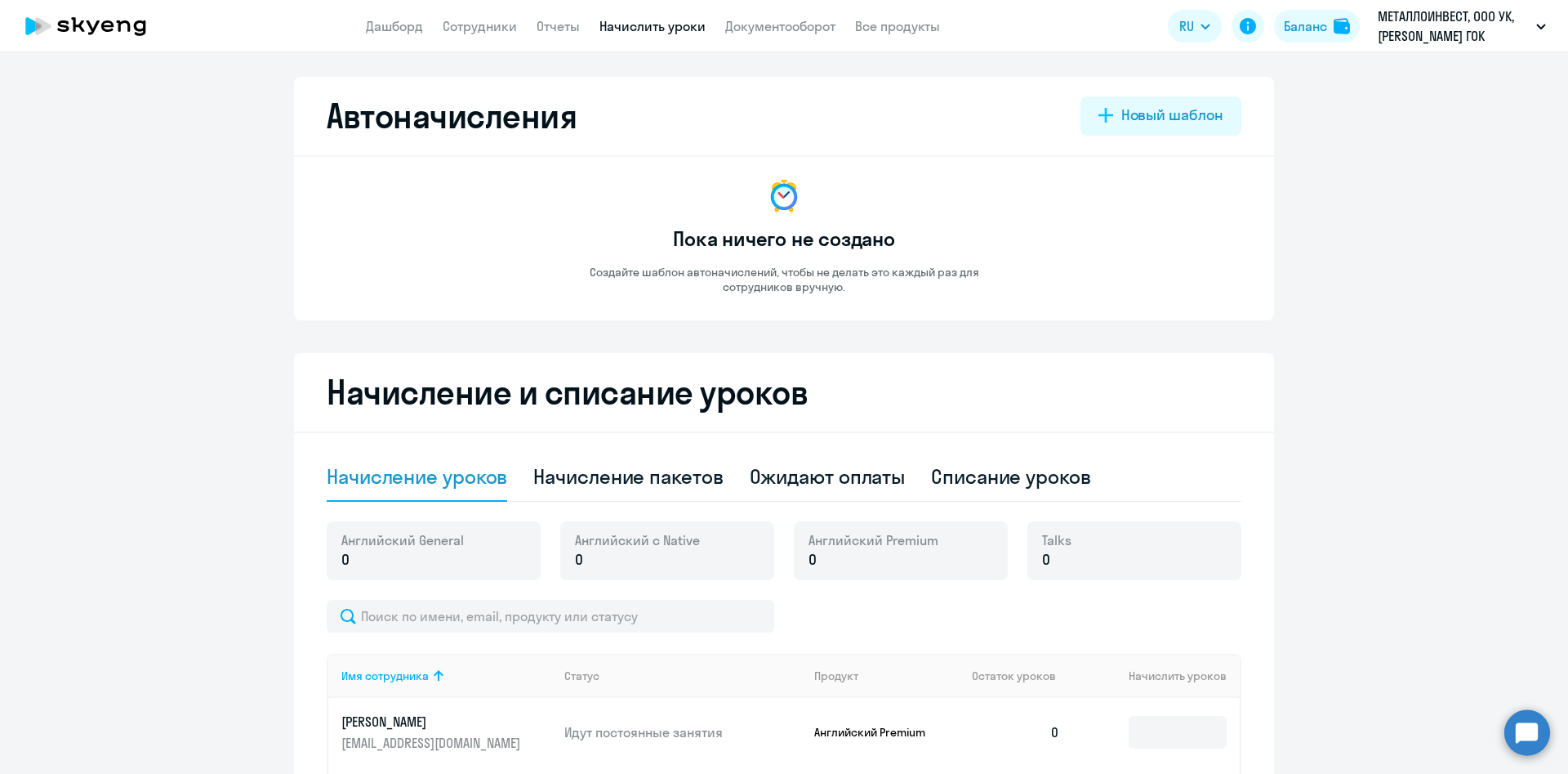
scroll to position [245, 0]
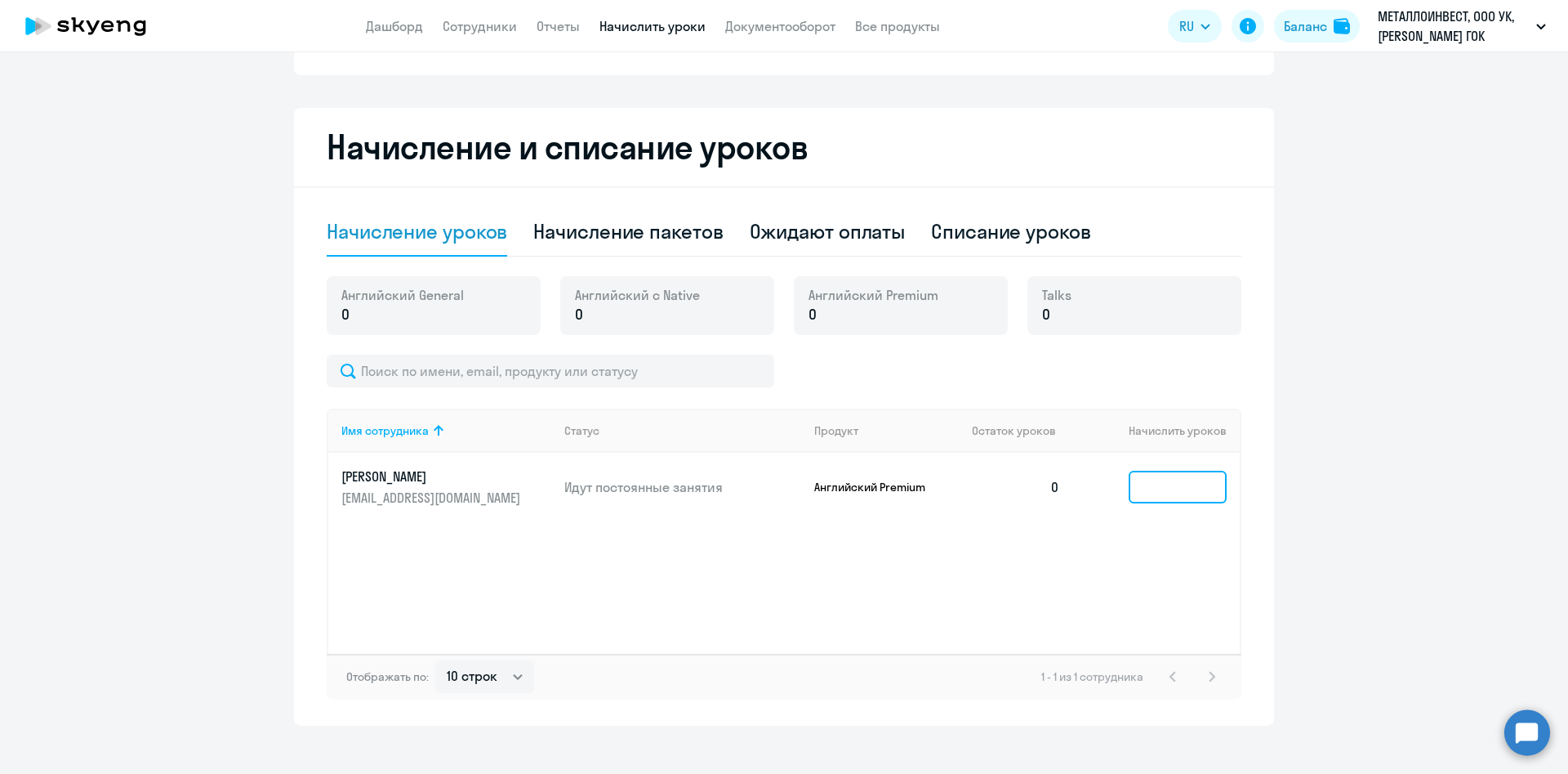
click at [1173, 497] on input at bounding box center [1177, 487] width 98 height 33
type input "1"
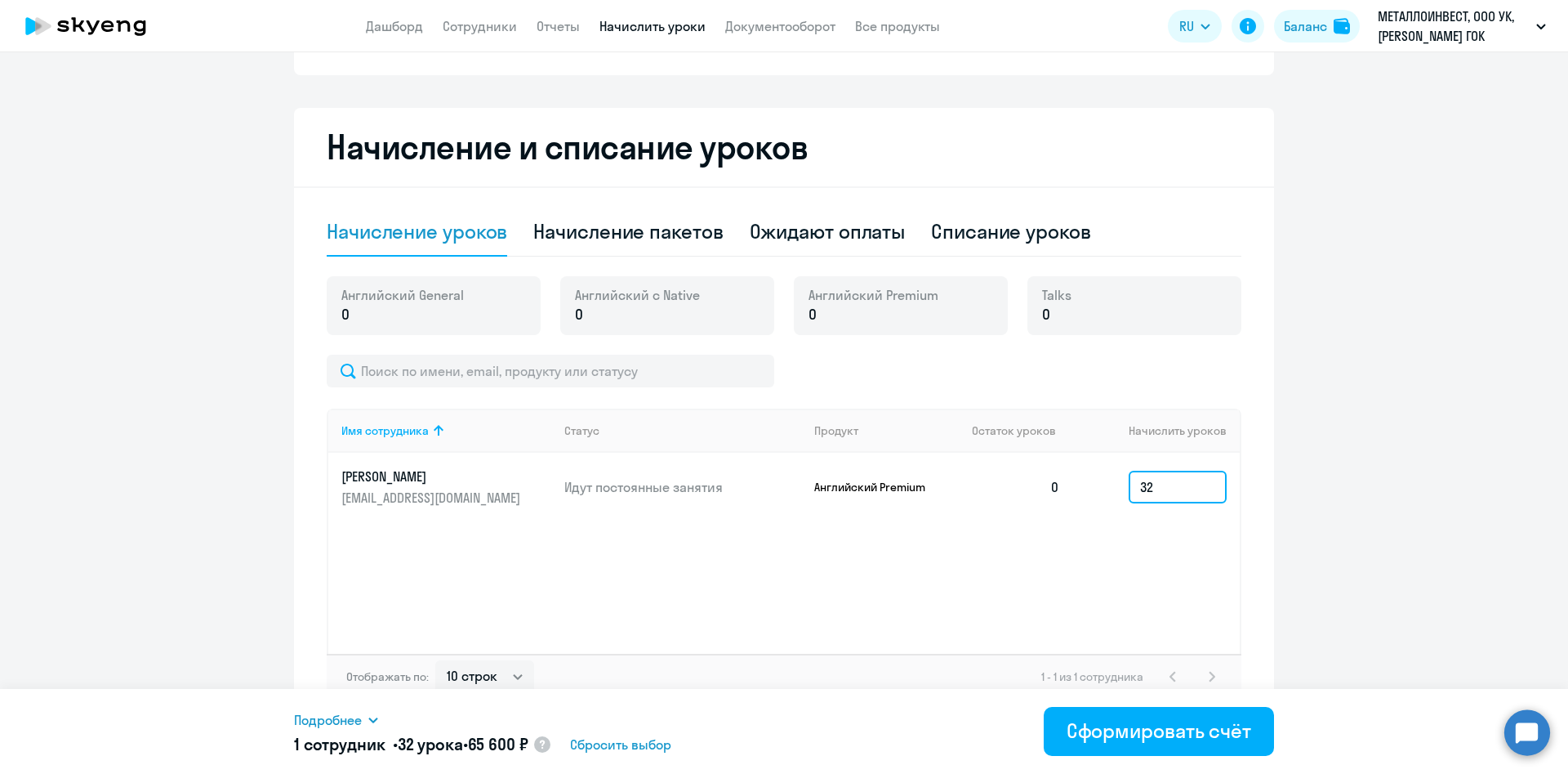
type input "3"
type input "4"
type input "32"
click at [144, 470] on ng-component "Автоначисления Новый шаблон Пока ничего не создано Создайте шаблон автоначислен…" at bounding box center [784, 278] width 1568 height 894
click at [627, 237] on div "Начисление пакетов" at bounding box center [628, 231] width 190 height 26
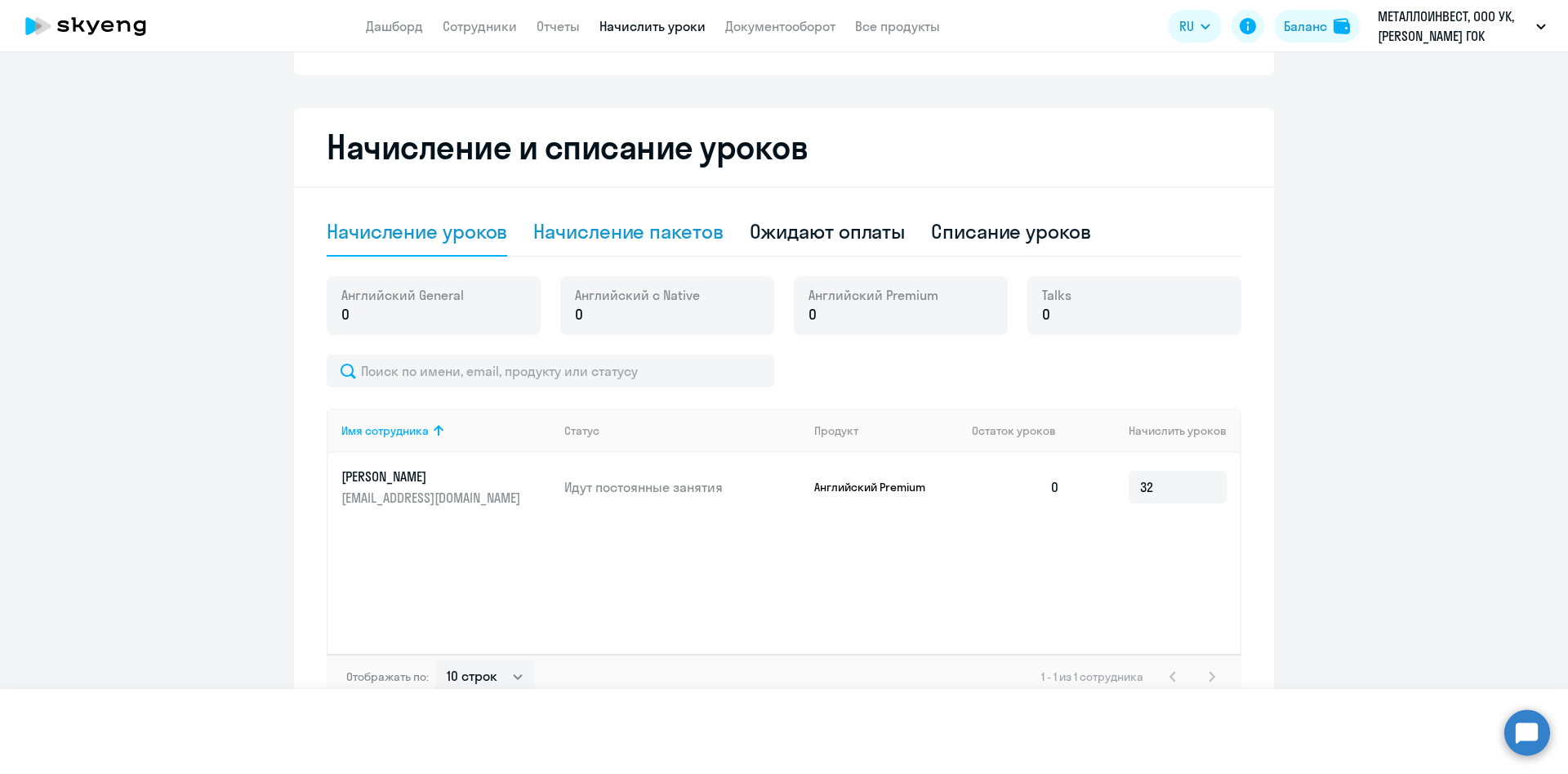
select select "10"
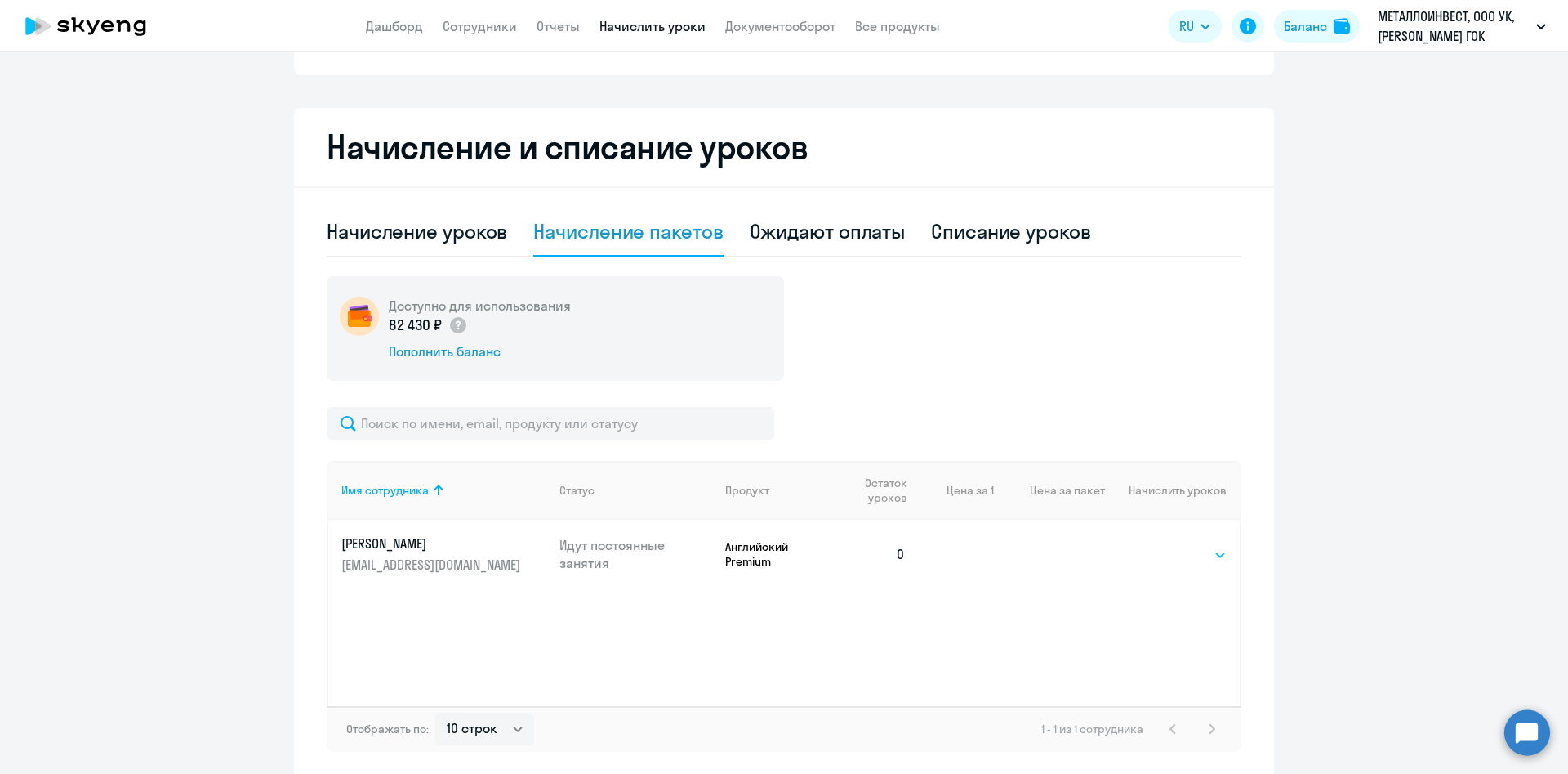
click at [1184, 549] on select "Выбрать 4 8 16 32 64 96 128" at bounding box center [1193, 555] width 67 height 20
select select "64"
click at [1160, 545] on select "Выбрать 4 8 16 32 64 96 128" at bounding box center [1193, 555] width 67 height 20
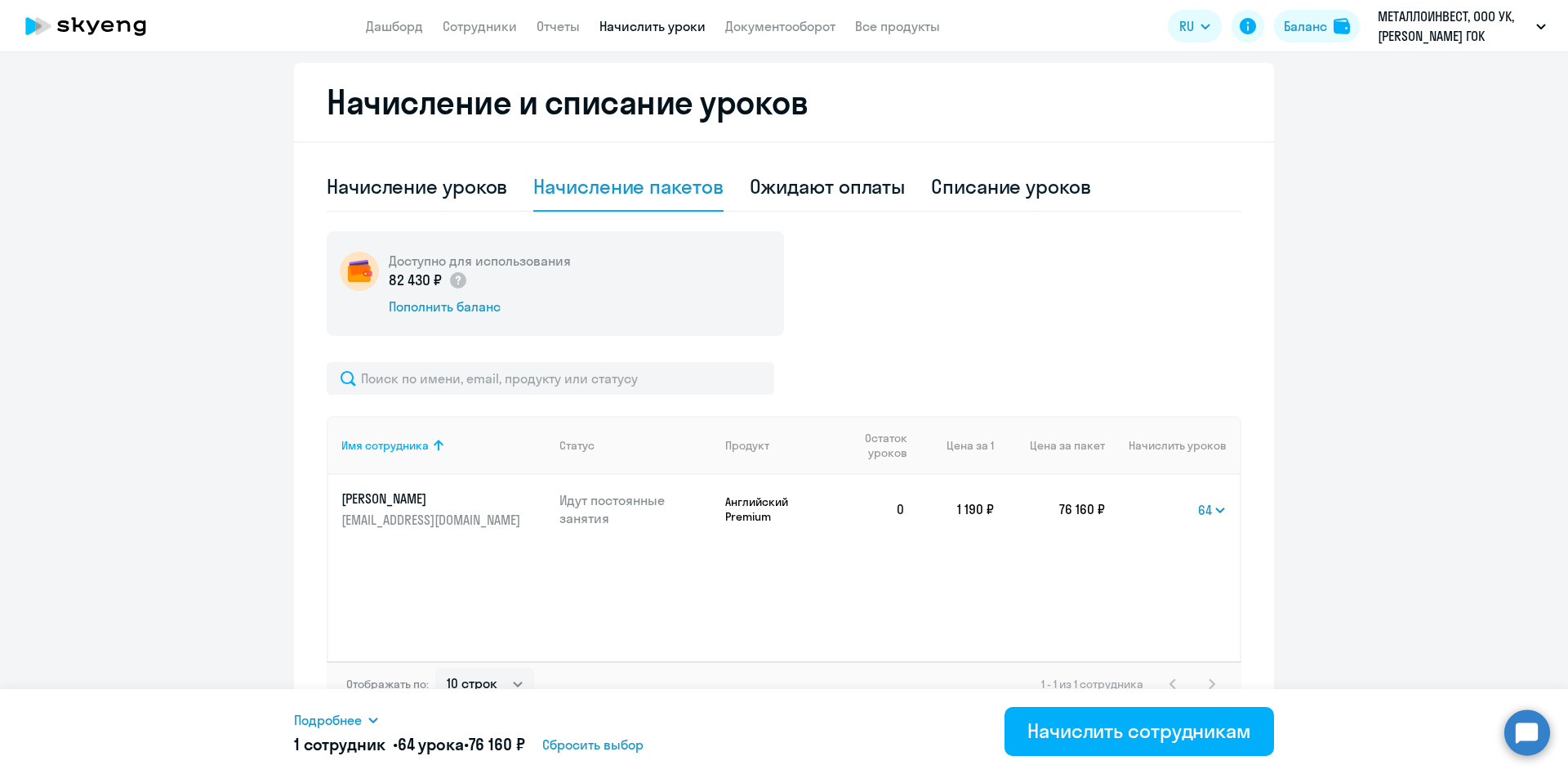
scroll to position [314, 0]
